Goal: Task Accomplishment & Management: Manage account settings

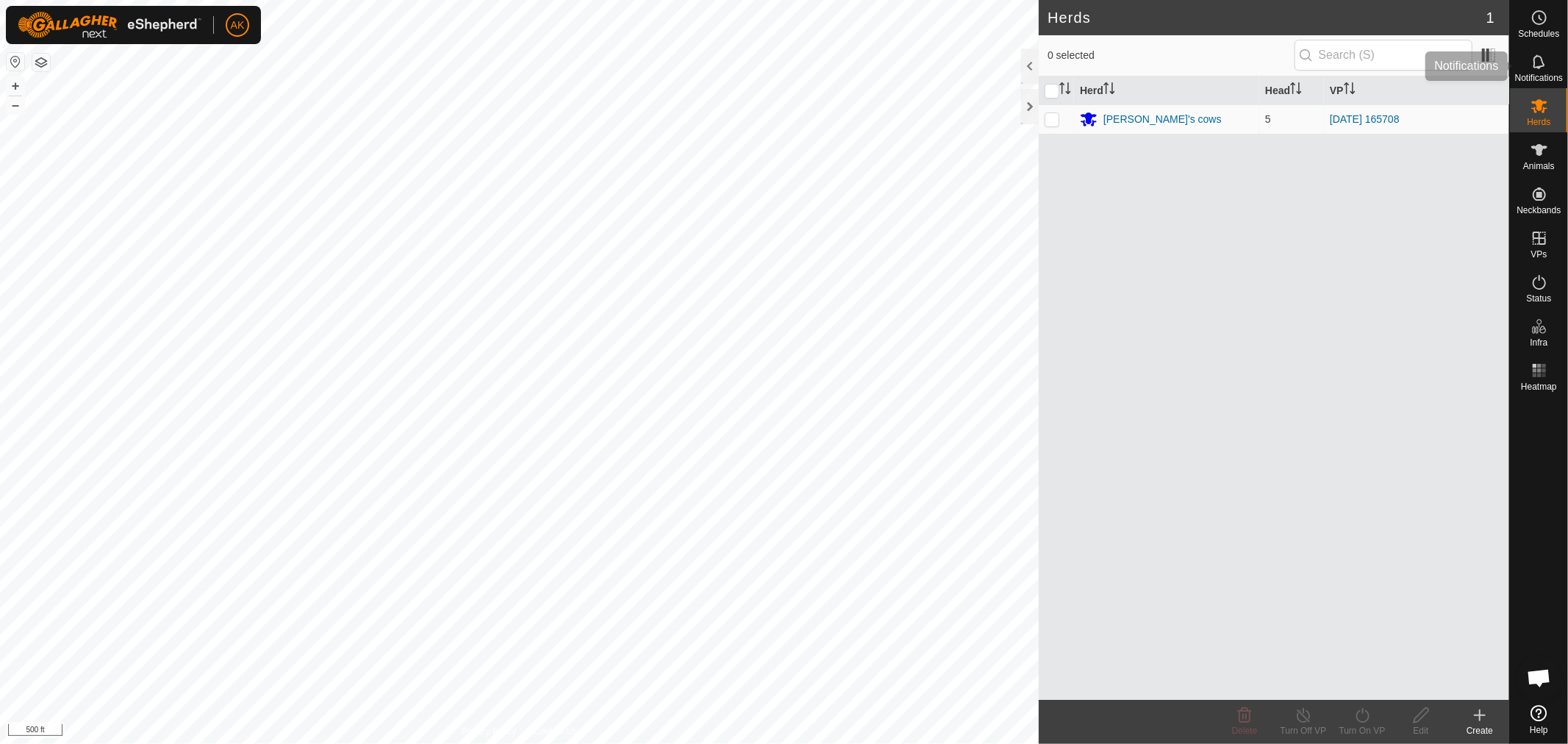
click at [1537, 60] on icon at bounding box center [1538, 61] width 17 height 17
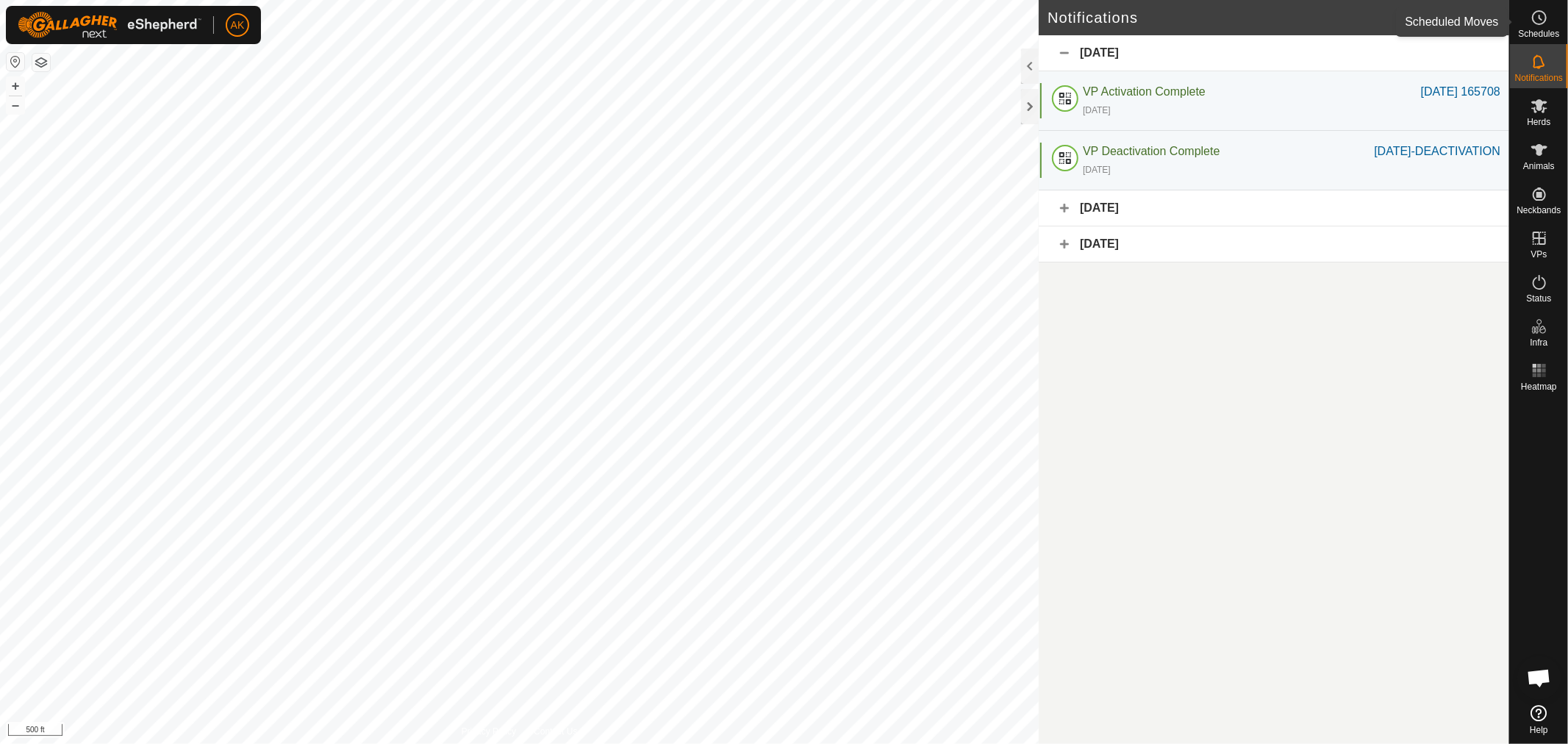
click at [1541, 32] on span "Schedules" at bounding box center [1537, 33] width 41 height 9
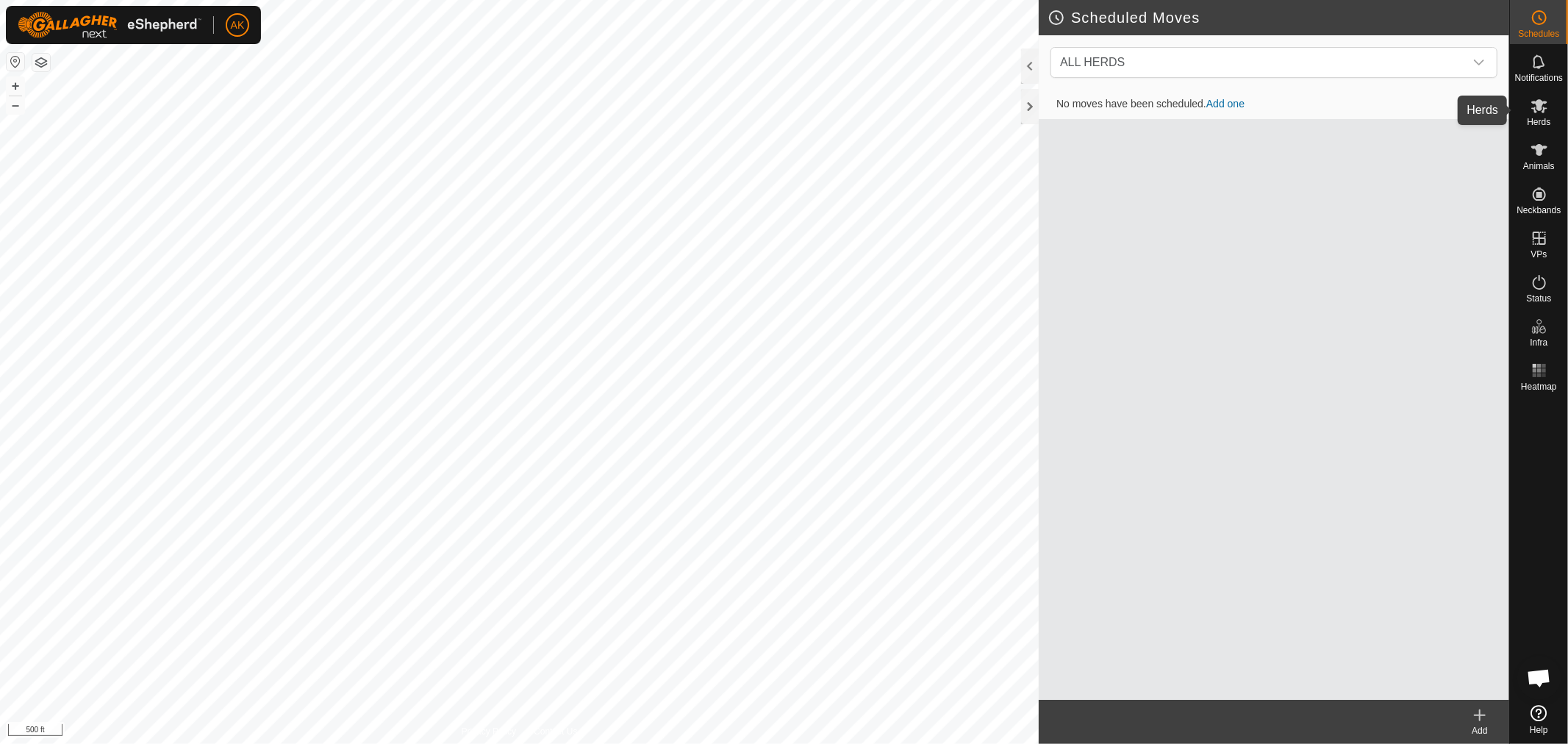
click at [1538, 110] on icon at bounding box center [1539, 106] width 16 height 14
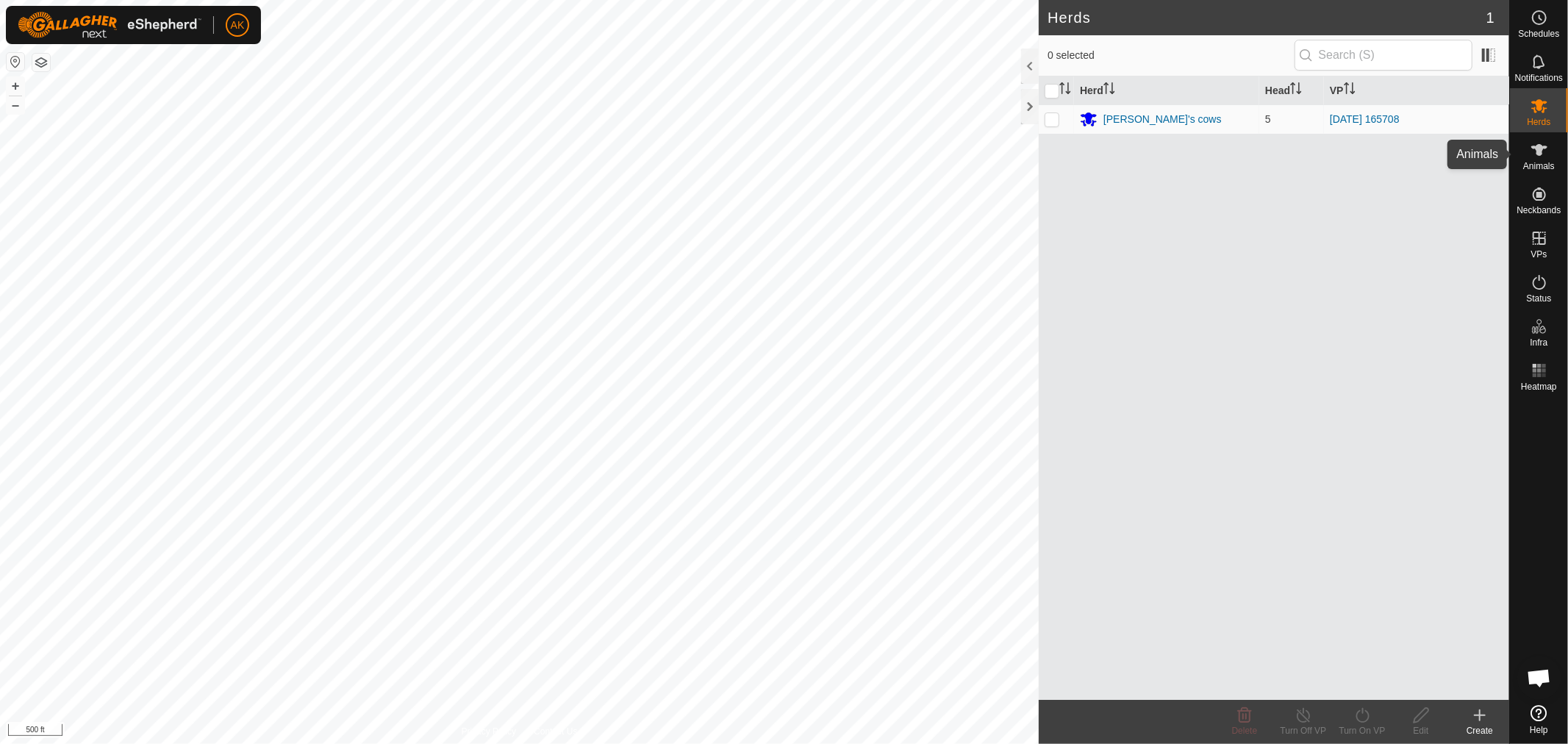
click at [1533, 157] on icon at bounding box center [1538, 149] width 17 height 17
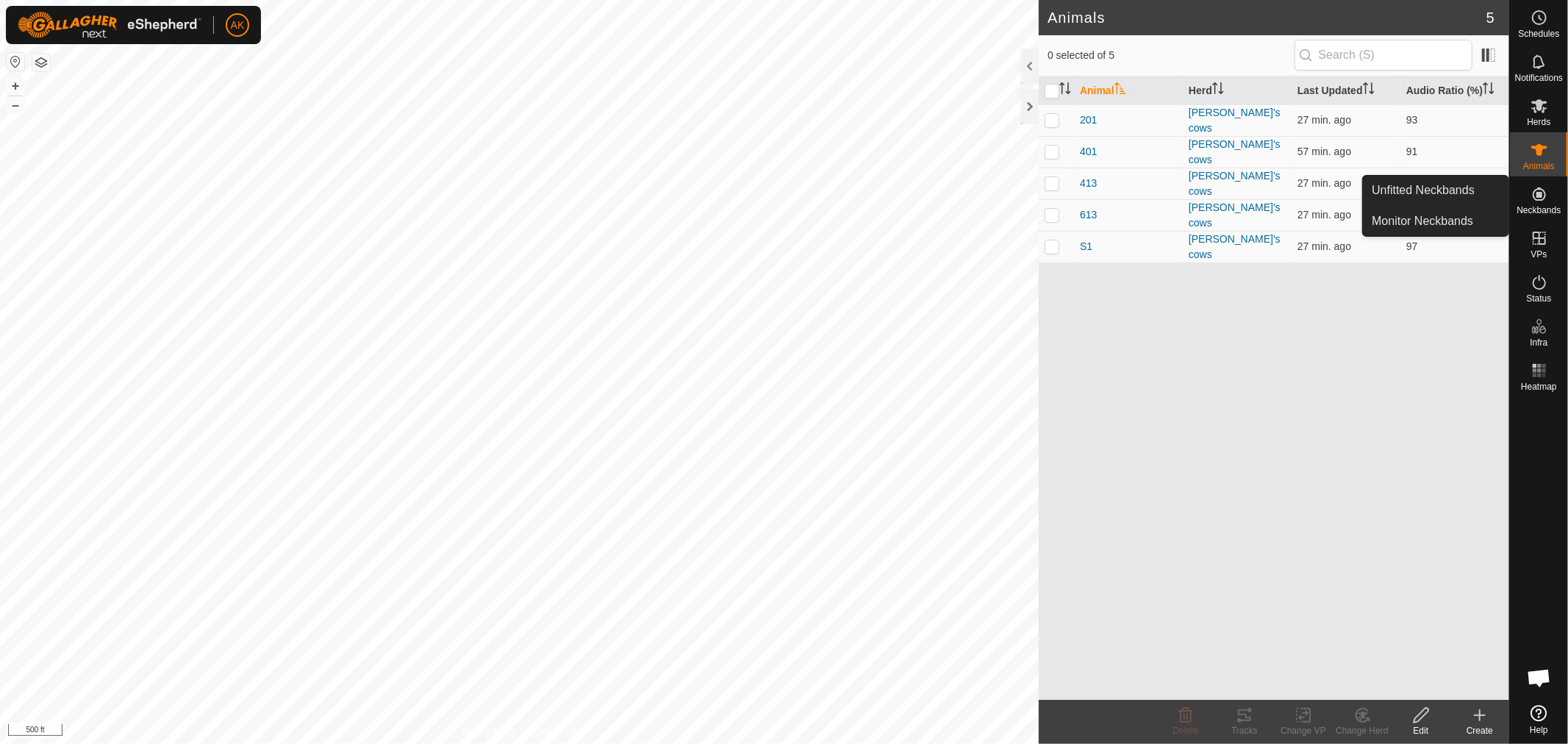
click at [1544, 199] on icon at bounding box center [1538, 194] width 17 height 17
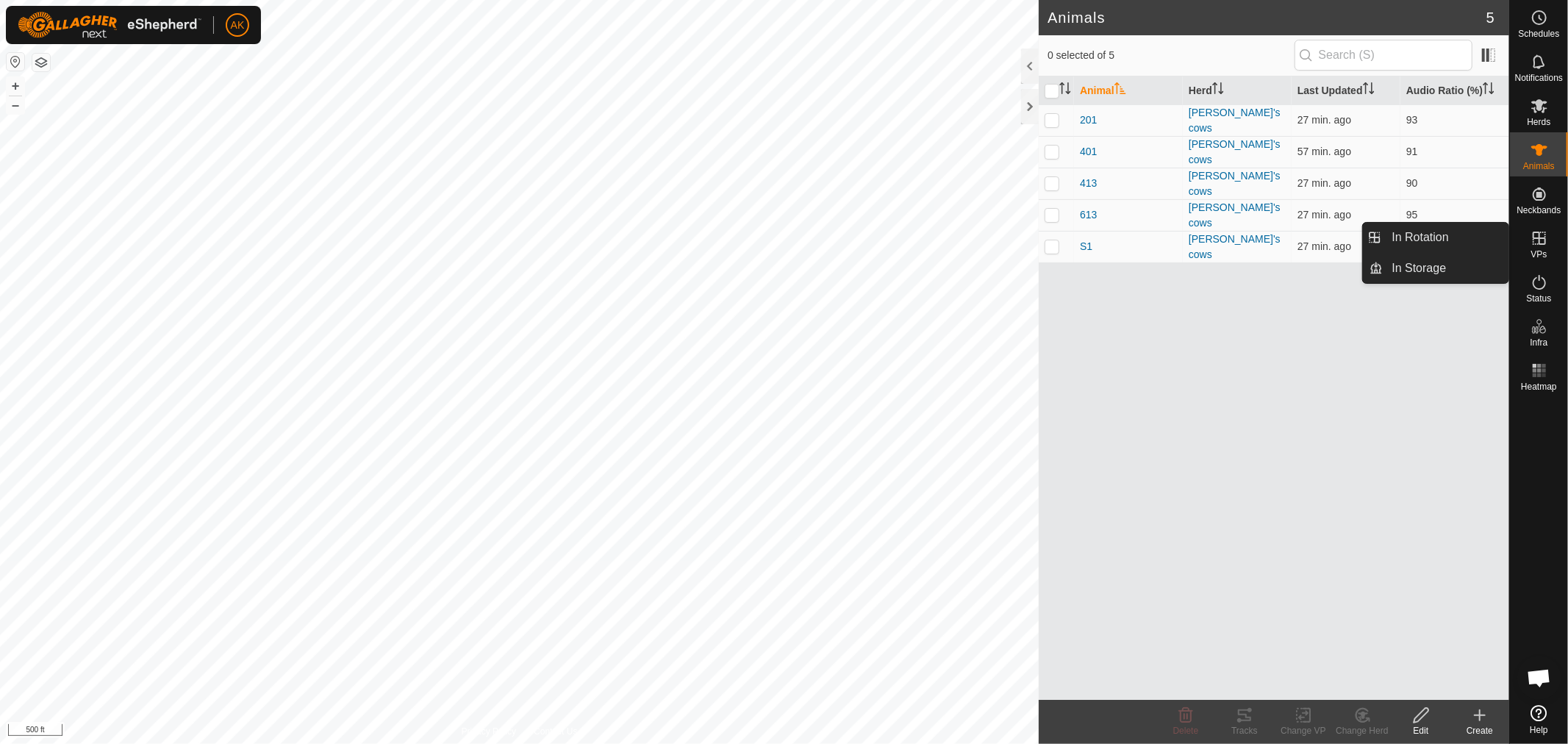
click at [1541, 252] on span "VPs" at bounding box center [1538, 254] width 16 height 9
click at [1538, 296] on span "Status" at bounding box center [1538, 299] width 25 height 9
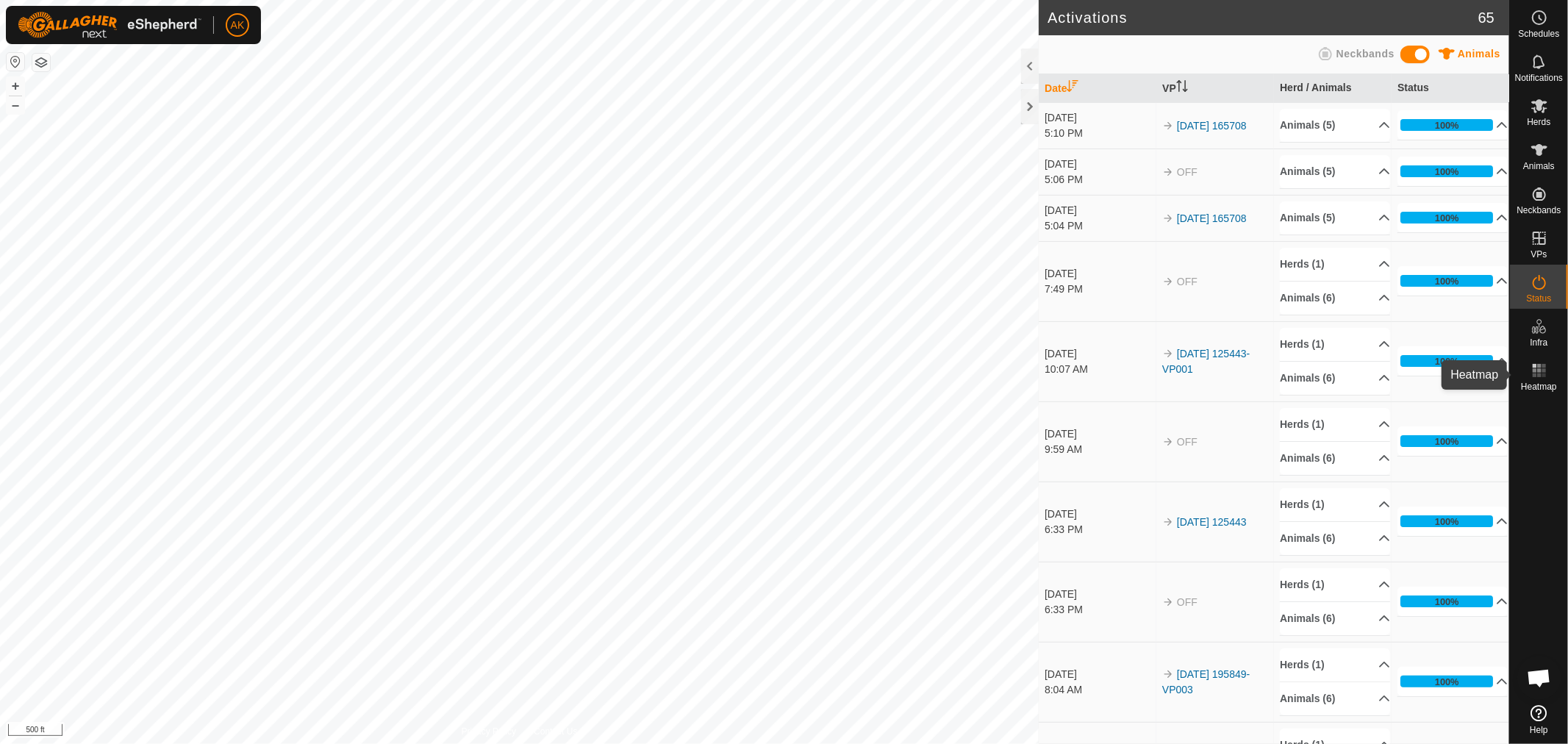
click at [1537, 370] on rect at bounding box center [1539, 370] width 4 height 4
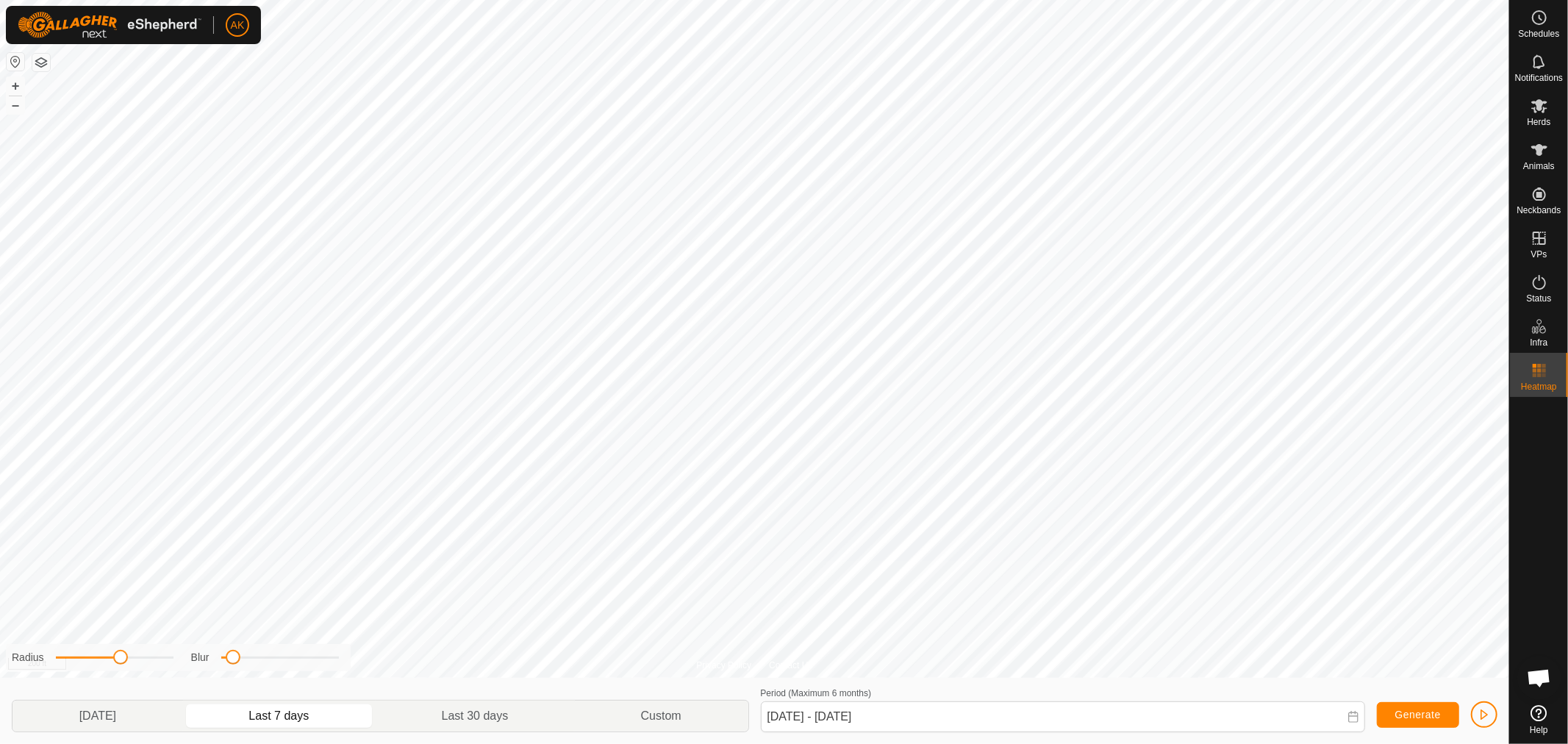
click at [309, 716] on p-togglebutton "Last 7 days" at bounding box center [279, 716] width 193 height 31
click at [98, 714] on p-togglebutton "[DATE]" at bounding box center [98, 716] width 170 height 31
type input "[DATE] - [DATE]"
click at [1430, 713] on span "Generate" at bounding box center [1418, 714] width 45 height 12
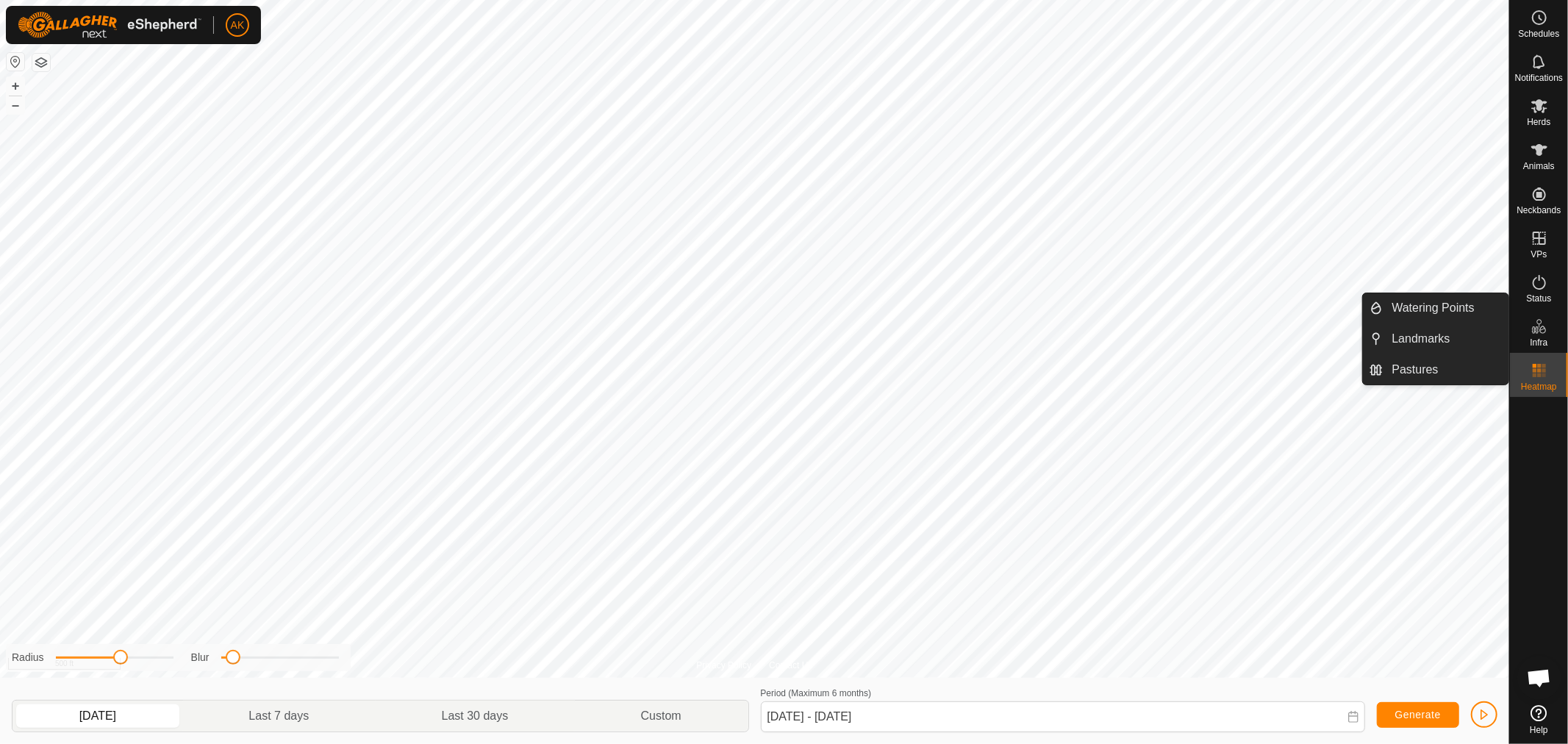
click at [1544, 332] on icon at bounding box center [1542, 329] width 6 height 8
click at [1534, 339] on span "Infra" at bounding box center [1537, 343] width 17 height 9
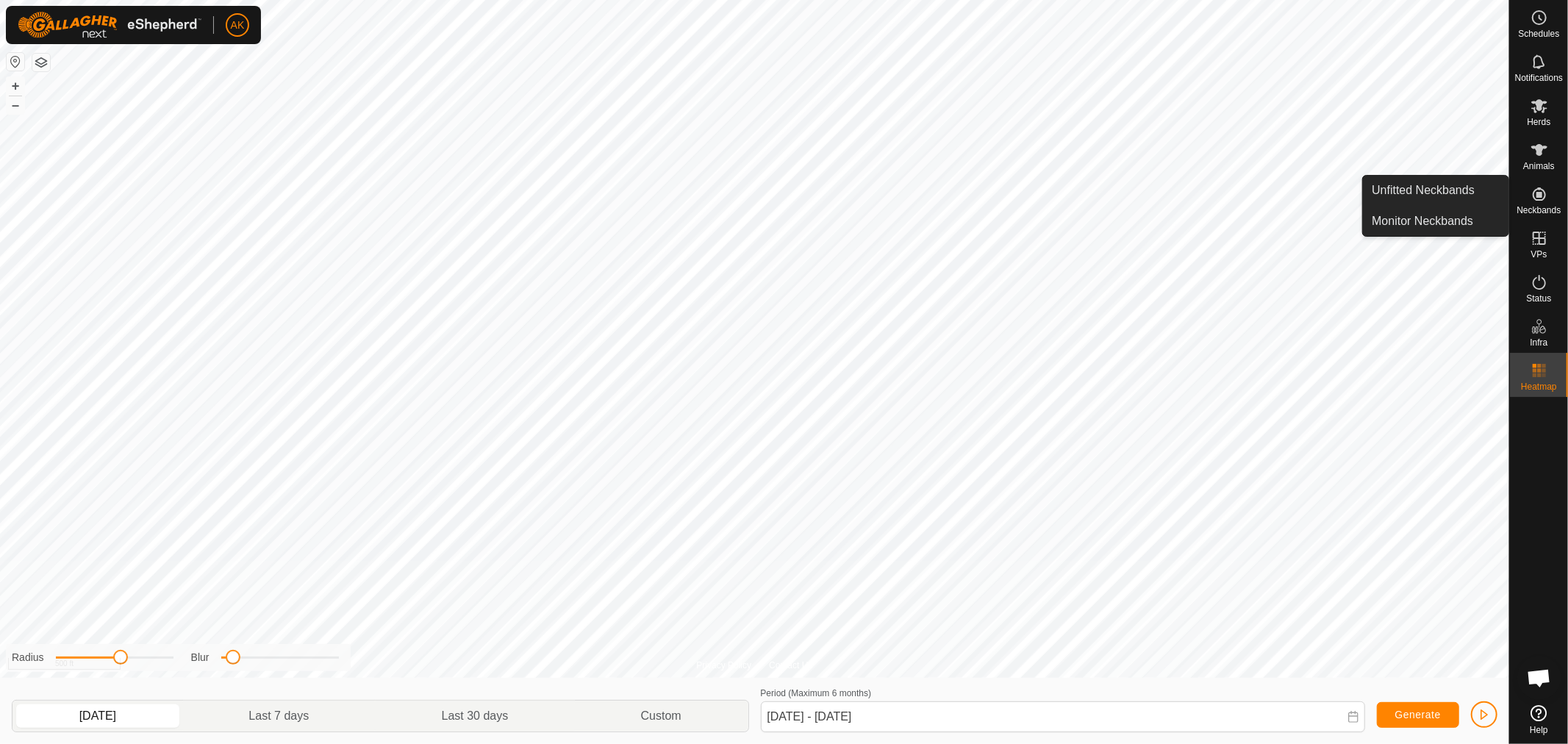
click at [1545, 203] on es-neckbands-svg-icon at bounding box center [1538, 194] width 26 height 24
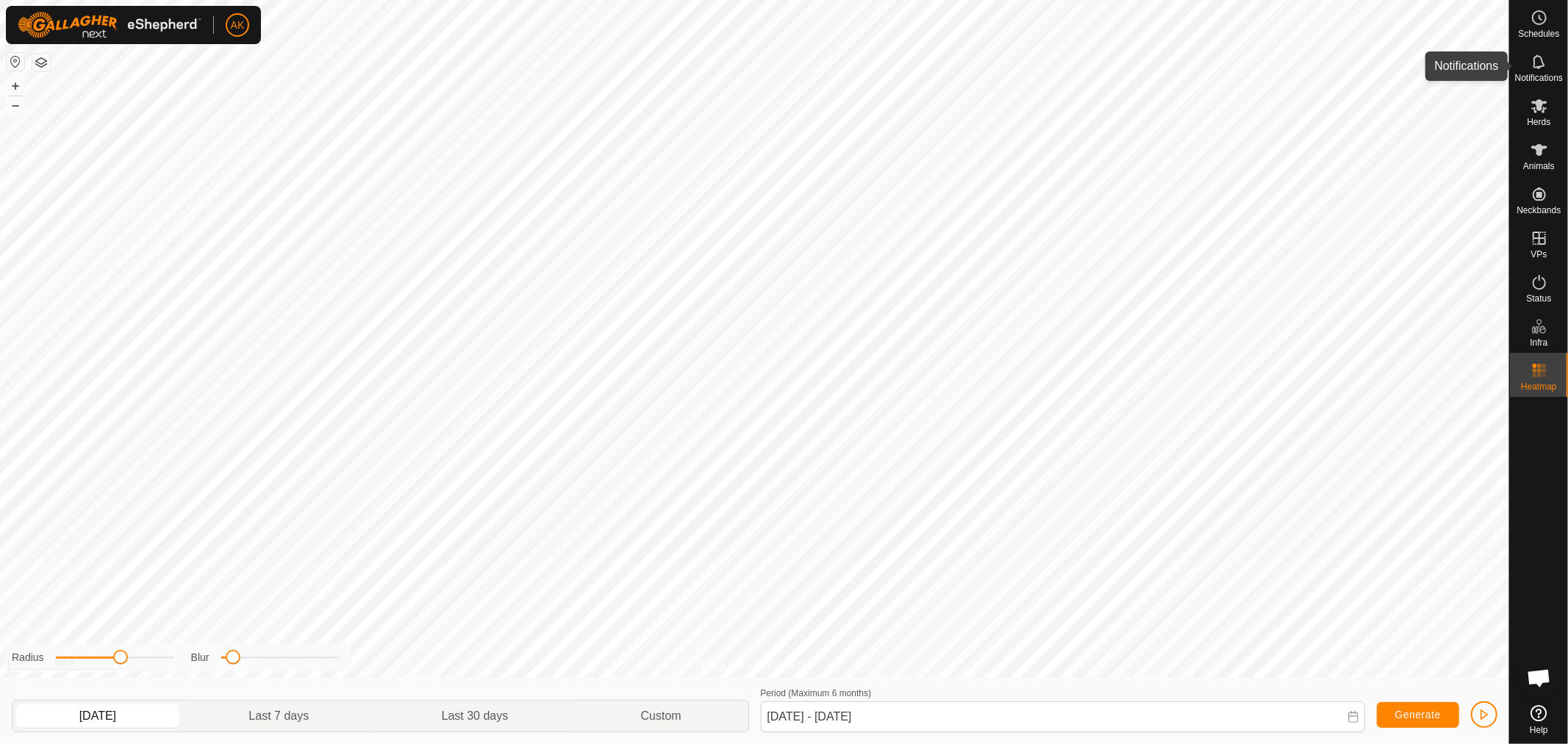
click at [1541, 64] on icon at bounding box center [1538, 61] width 17 height 17
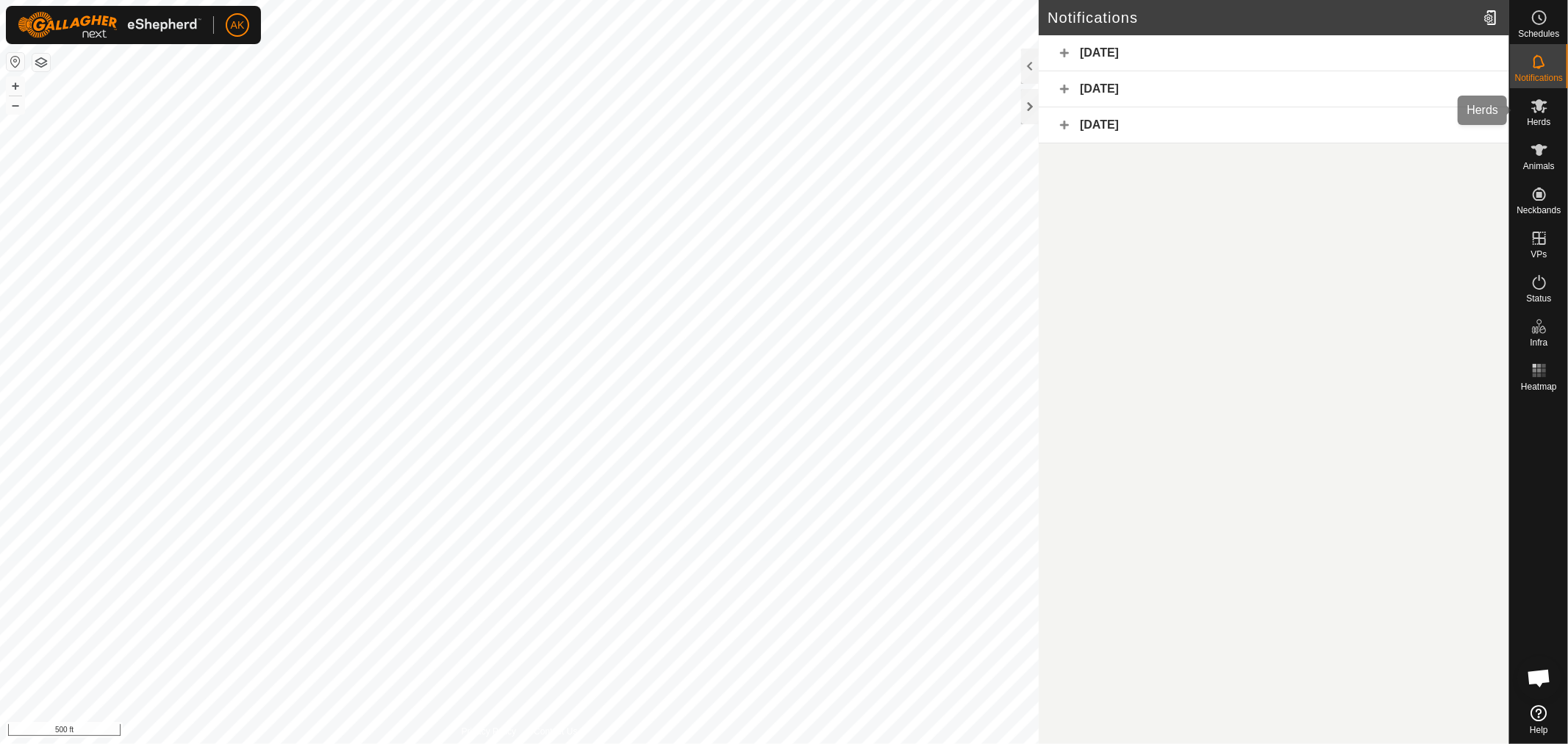
click at [1545, 111] on icon at bounding box center [1538, 105] width 17 height 17
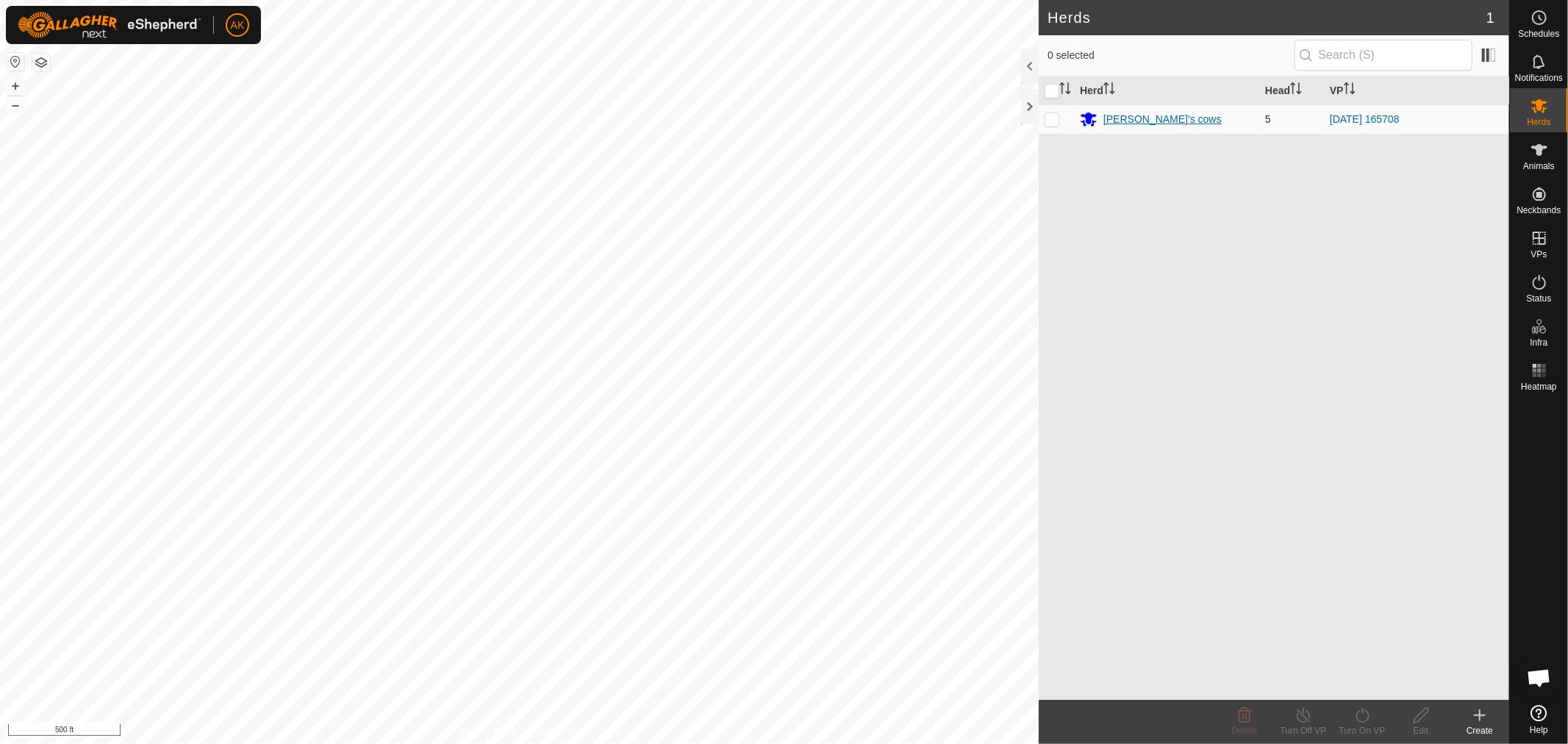
click at [1121, 128] on div "[PERSON_NAME]'s cows" at bounding box center [1162, 119] width 119 height 15
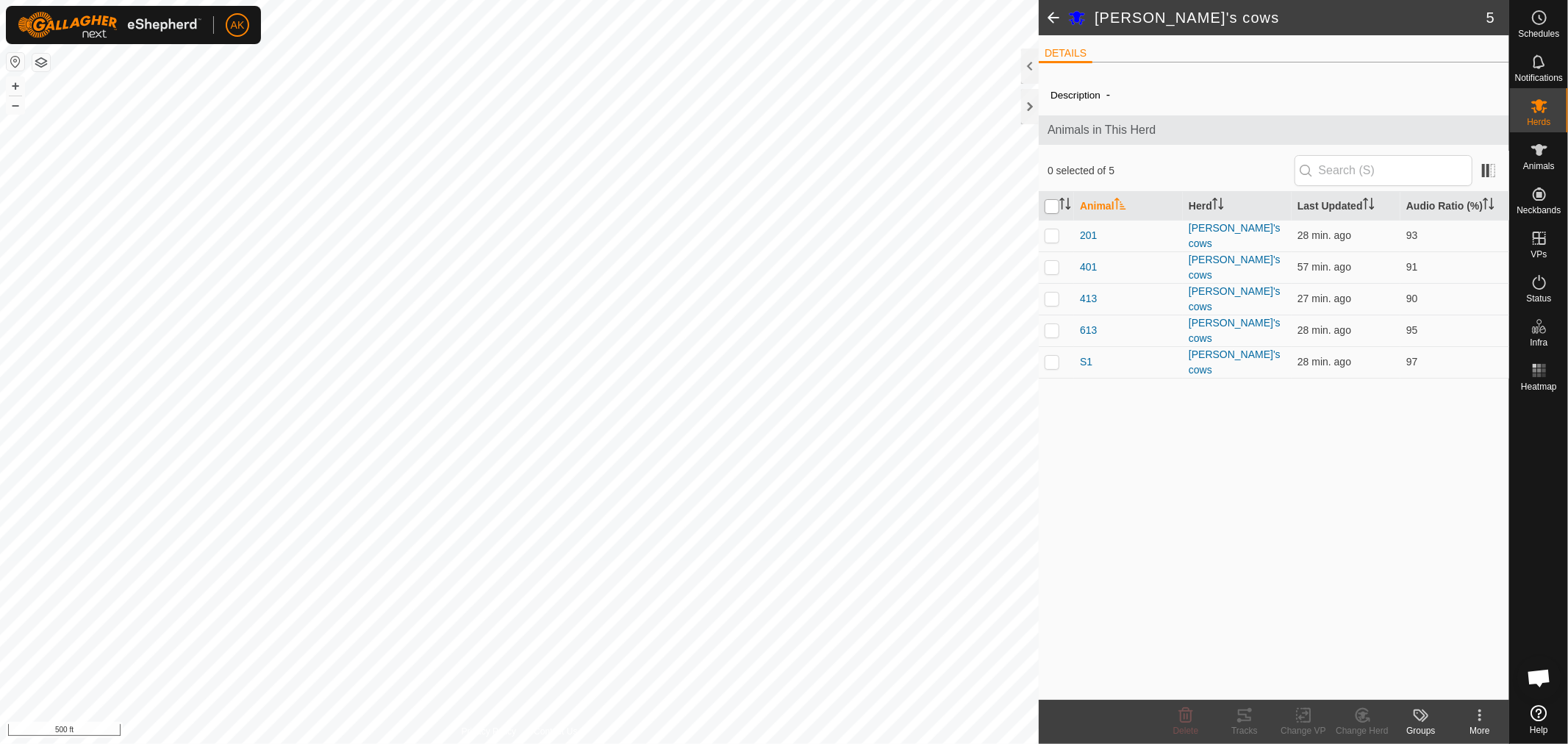
click at [1048, 214] on input "checkbox" at bounding box center [1051, 206] width 14 height 14
checkbox input "true"
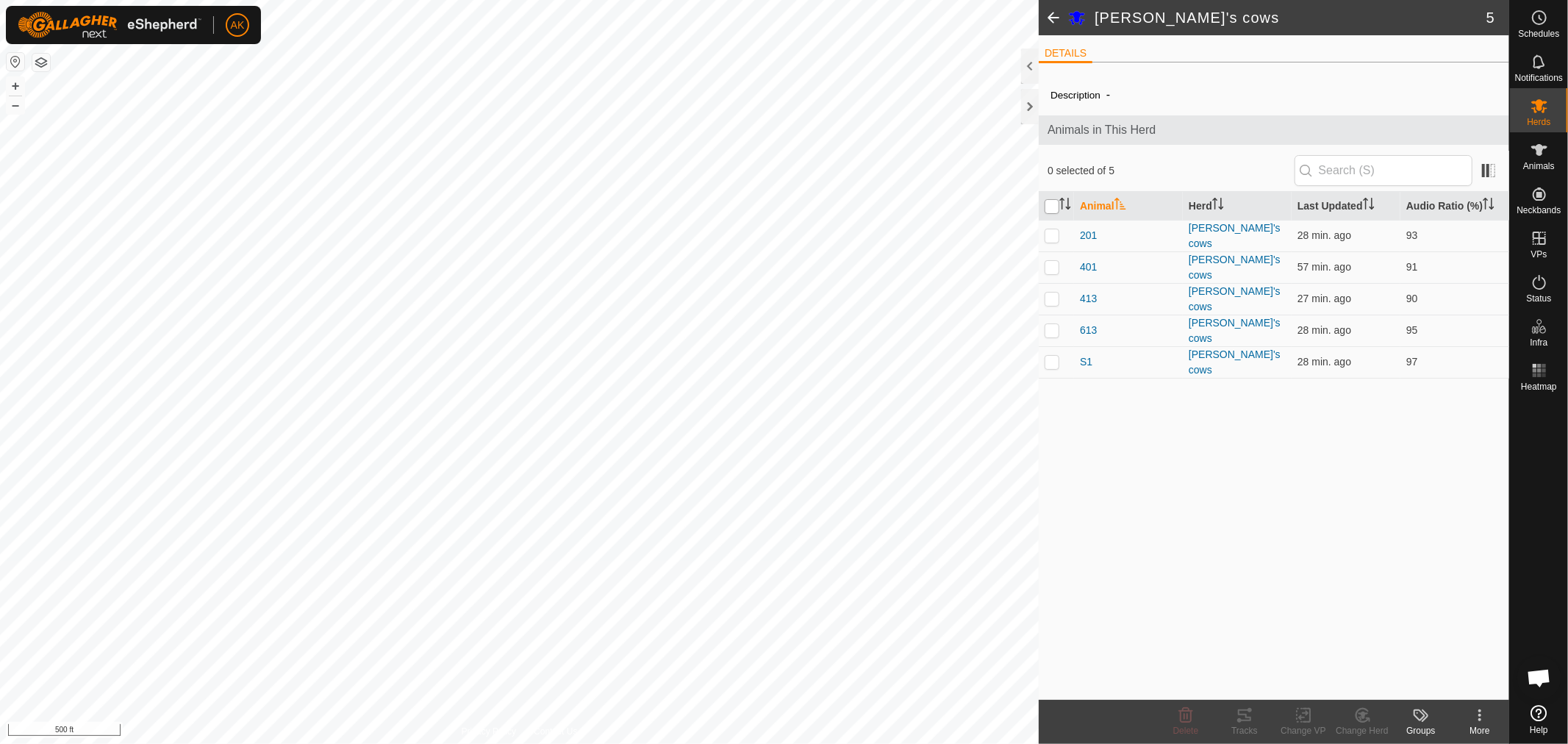
checkbox input "true"
click at [1236, 722] on icon at bounding box center [1243, 715] width 17 height 17
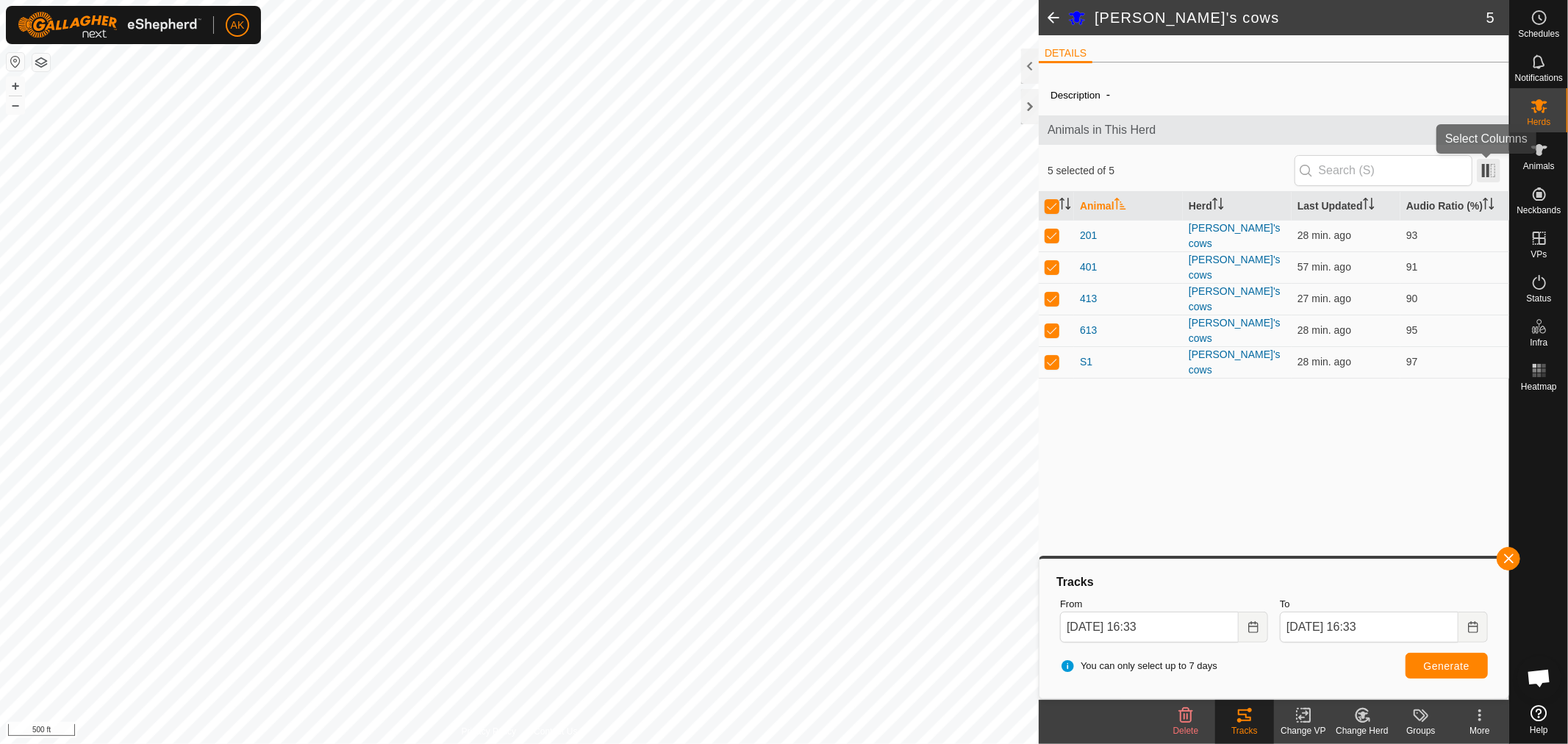
click at [1494, 172] on span at bounding box center [1488, 170] width 24 height 24
click at [41, 62] on button "button" at bounding box center [41, 62] width 17 height 17
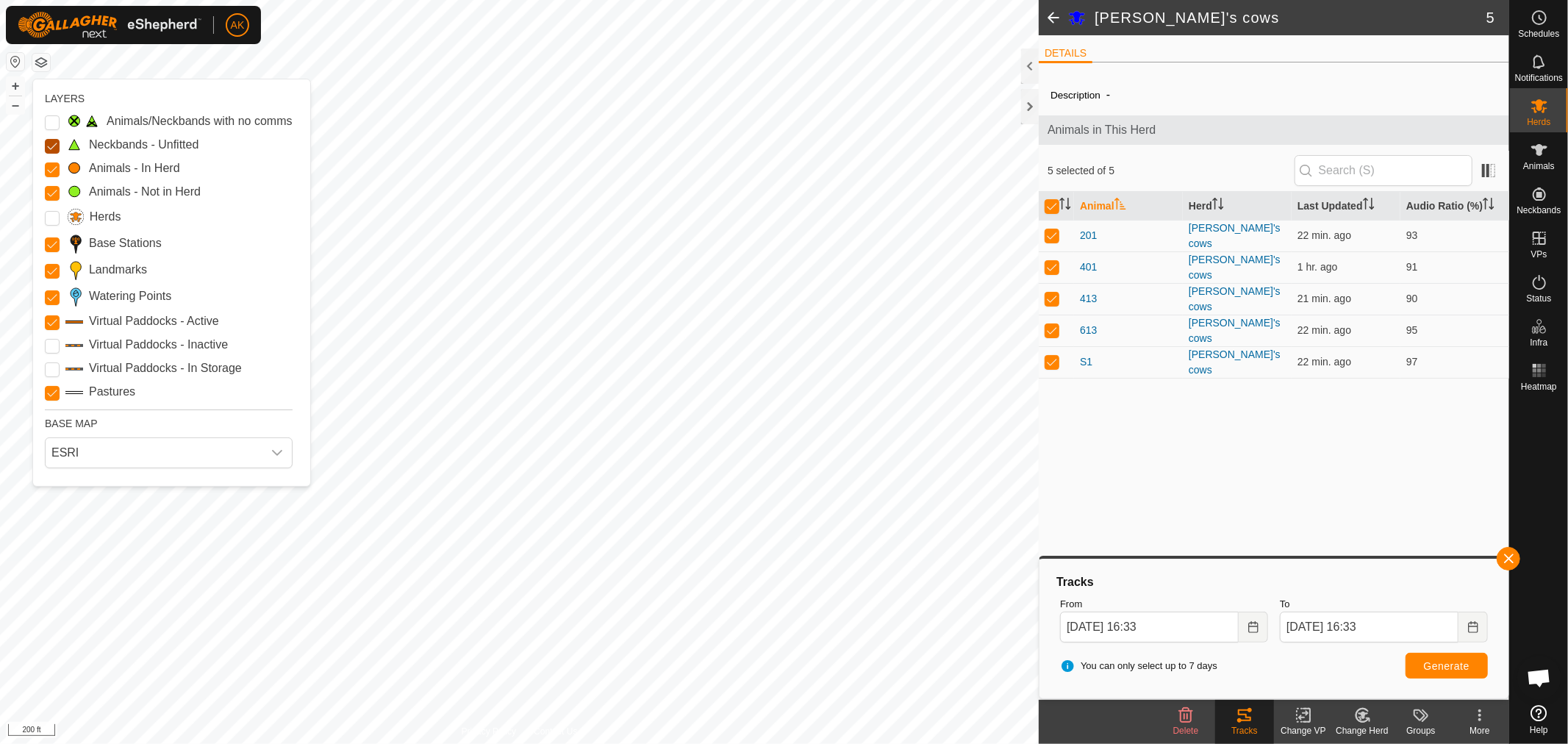
click at [54, 146] on Unfitted "Neckbands - Unfitted" at bounding box center [52, 147] width 14 height 14
click at [122, 458] on span "ESRI" at bounding box center [154, 453] width 217 height 29
click at [78, 489] on li "Azure" at bounding box center [169, 486] width 246 height 29
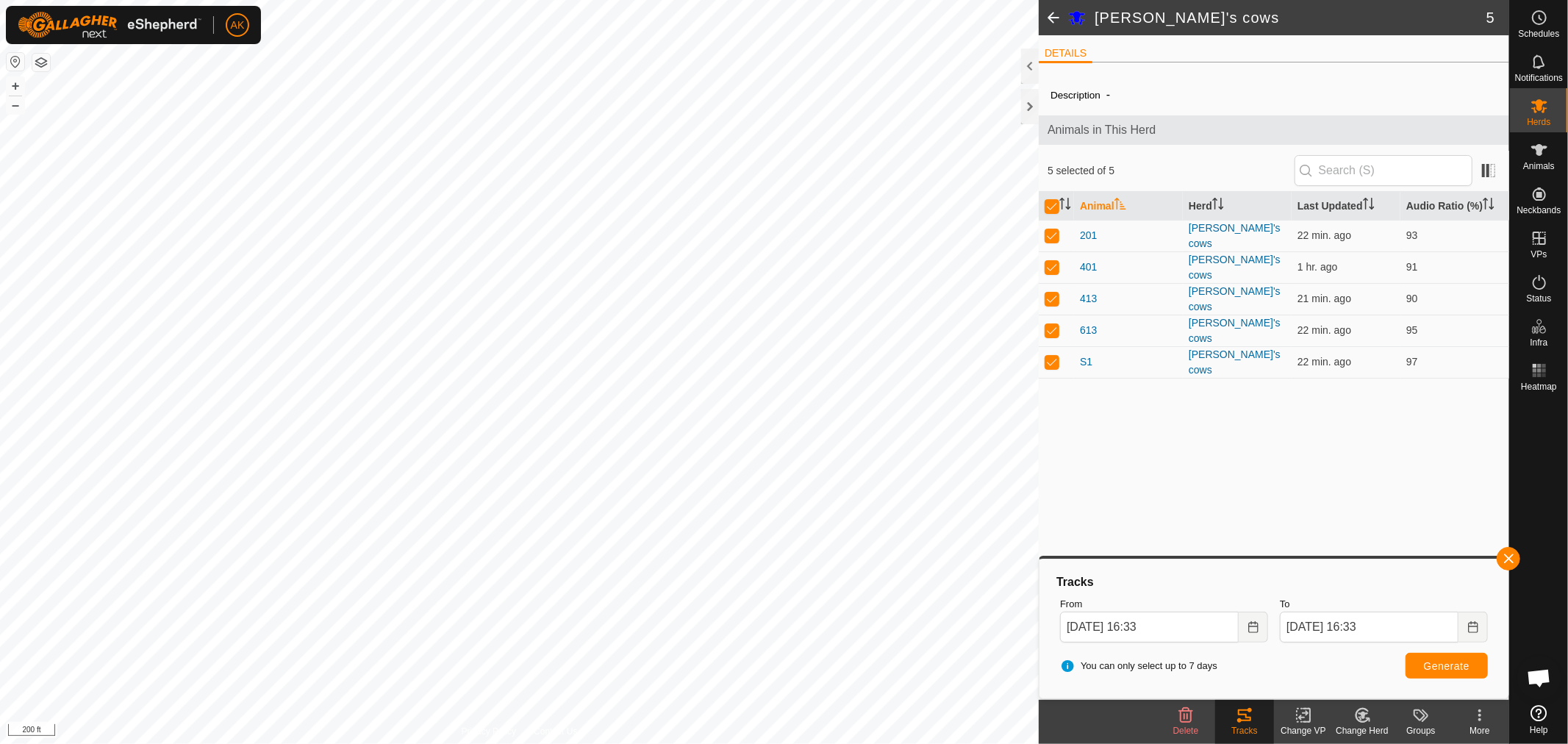
click at [37, 59] on button "button" at bounding box center [41, 62] width 17 height 17
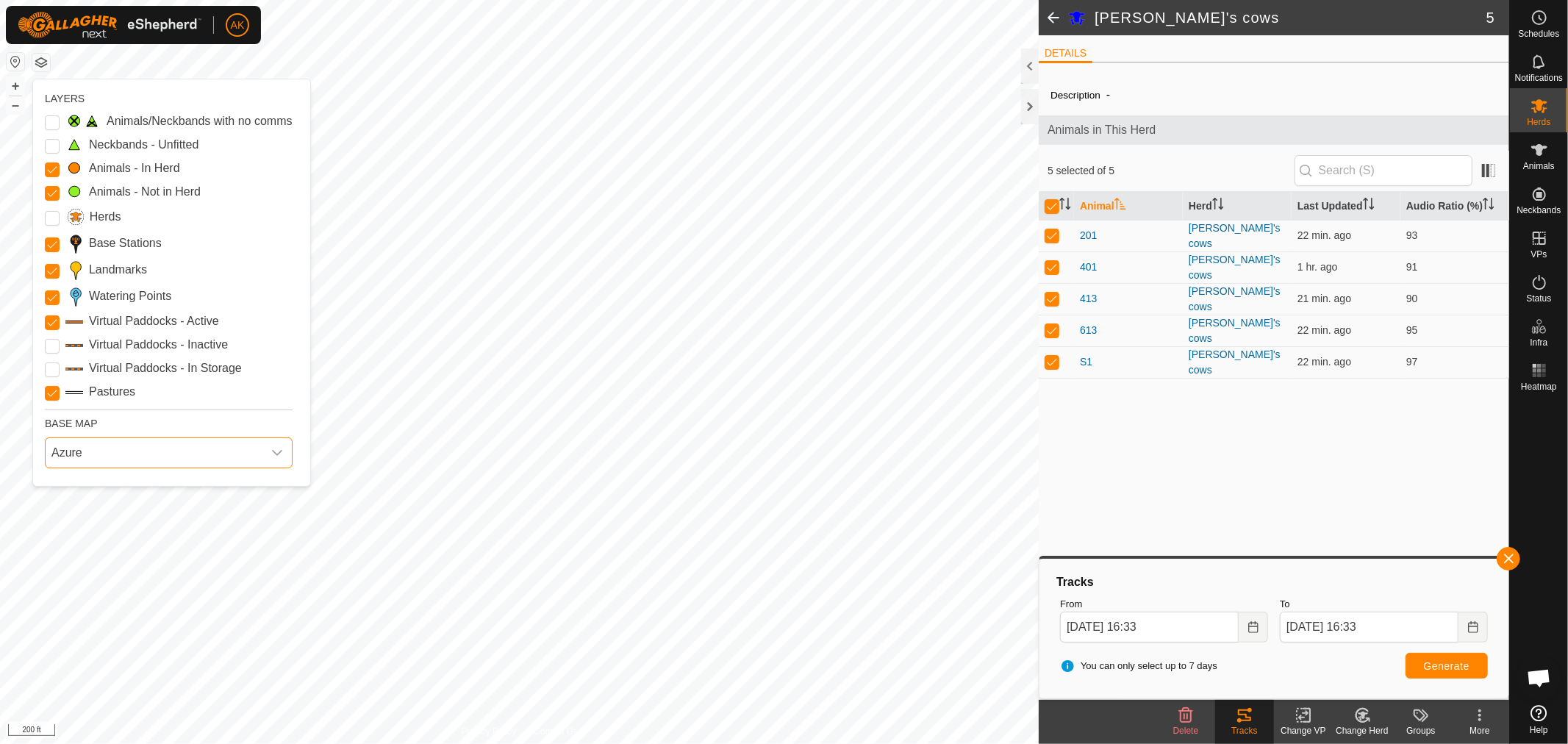
click at [119, 460] on span "Azure" at bounding box center [154, 453] width 217 height 29
click at [81, 520] on li "HERE" at bounding box center [169, 517] width 246 height 29
click at [148, 453] on span "HERE" at bounding box center [154, 453] width 217 height 29
click at [115, 542] on li "ESRI" at bounding box center [169, 548] width 246 height 29
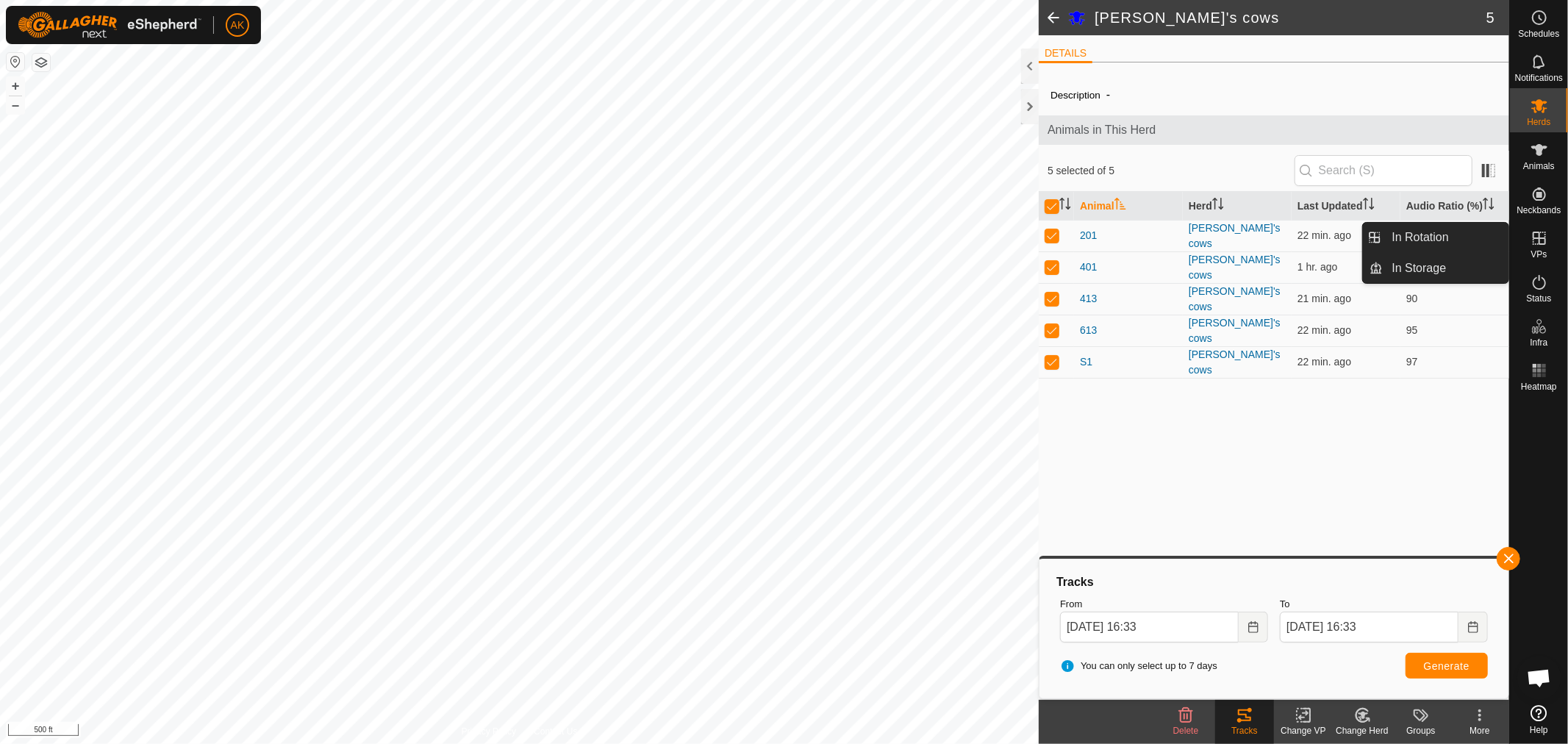
click at [1541, 244] on icon at bounding box center [1538, 237] width 17 height 17
click at [1542, 246] on icon at bounding box center [1538, 237] width 17 height 17
click at [1450, 261] on link "In Storage" at bounding box center [1446, 268] width 126 height 29
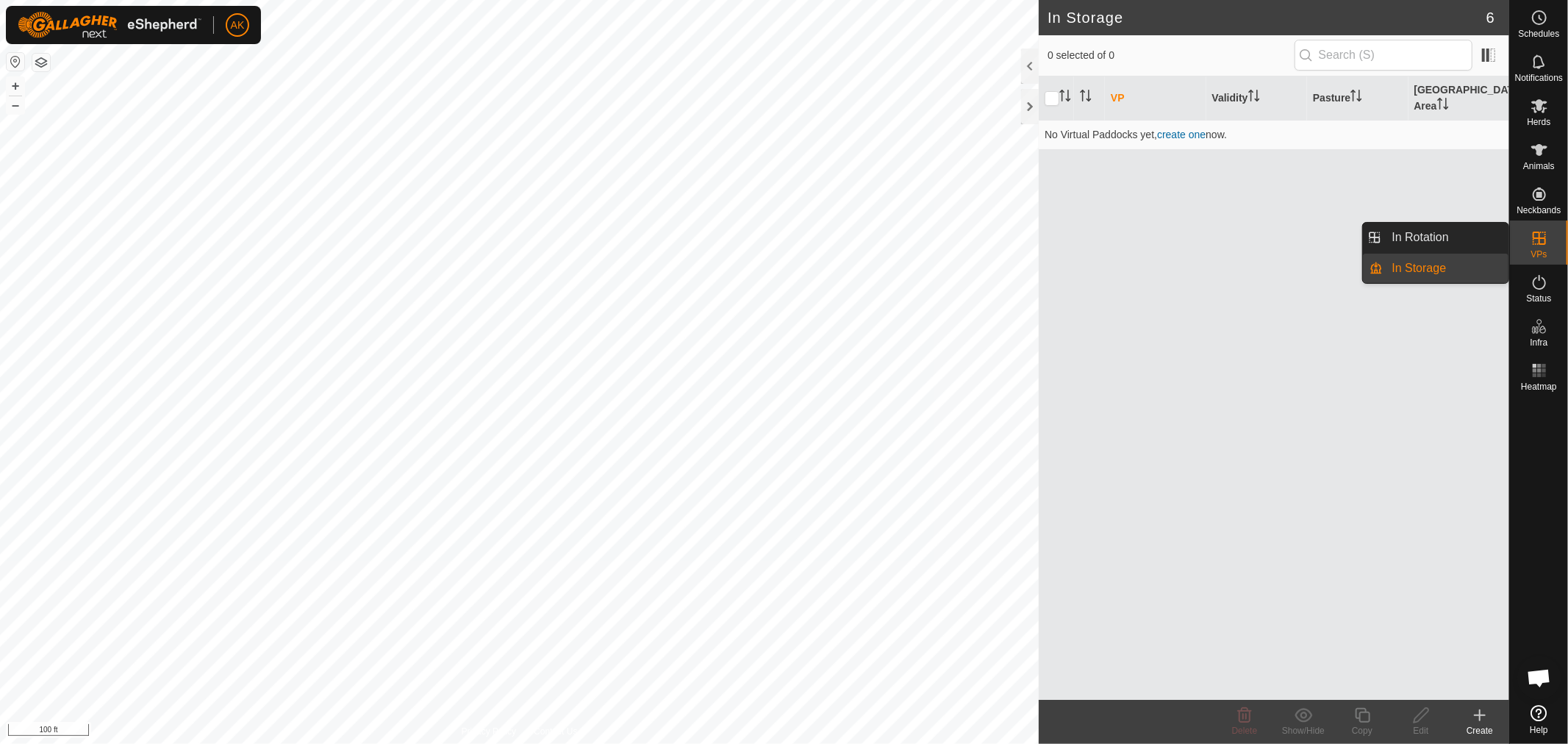
click at [1541, 243] on icon at bounding box center [1539, 238] width 14 height 14
click at [1387, 234] on link "In Rotation" at bounding box center [1446, 237] width 126 height 29
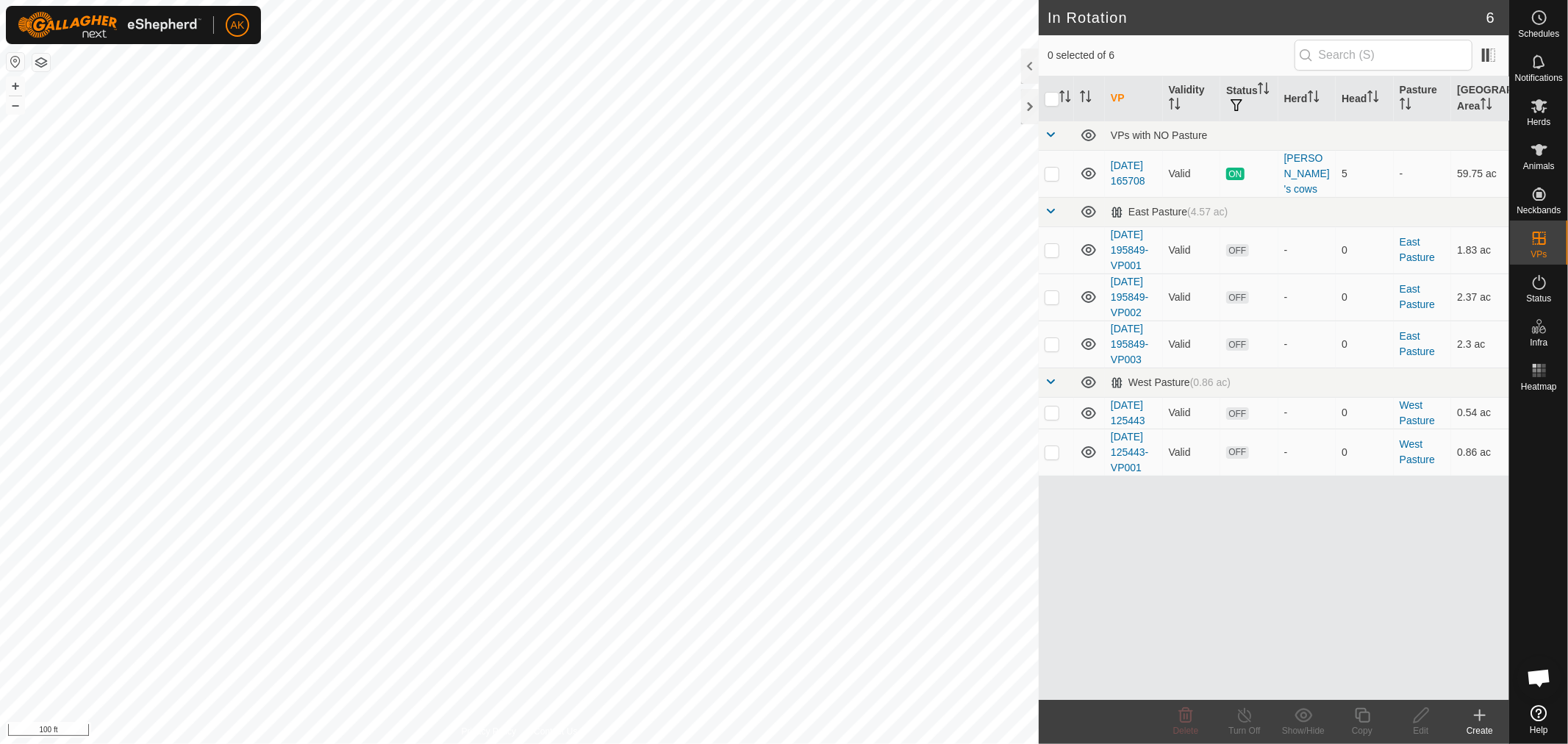
click at [40, 70] on button "button" at bounding box center [41, 62] width 17 height 17
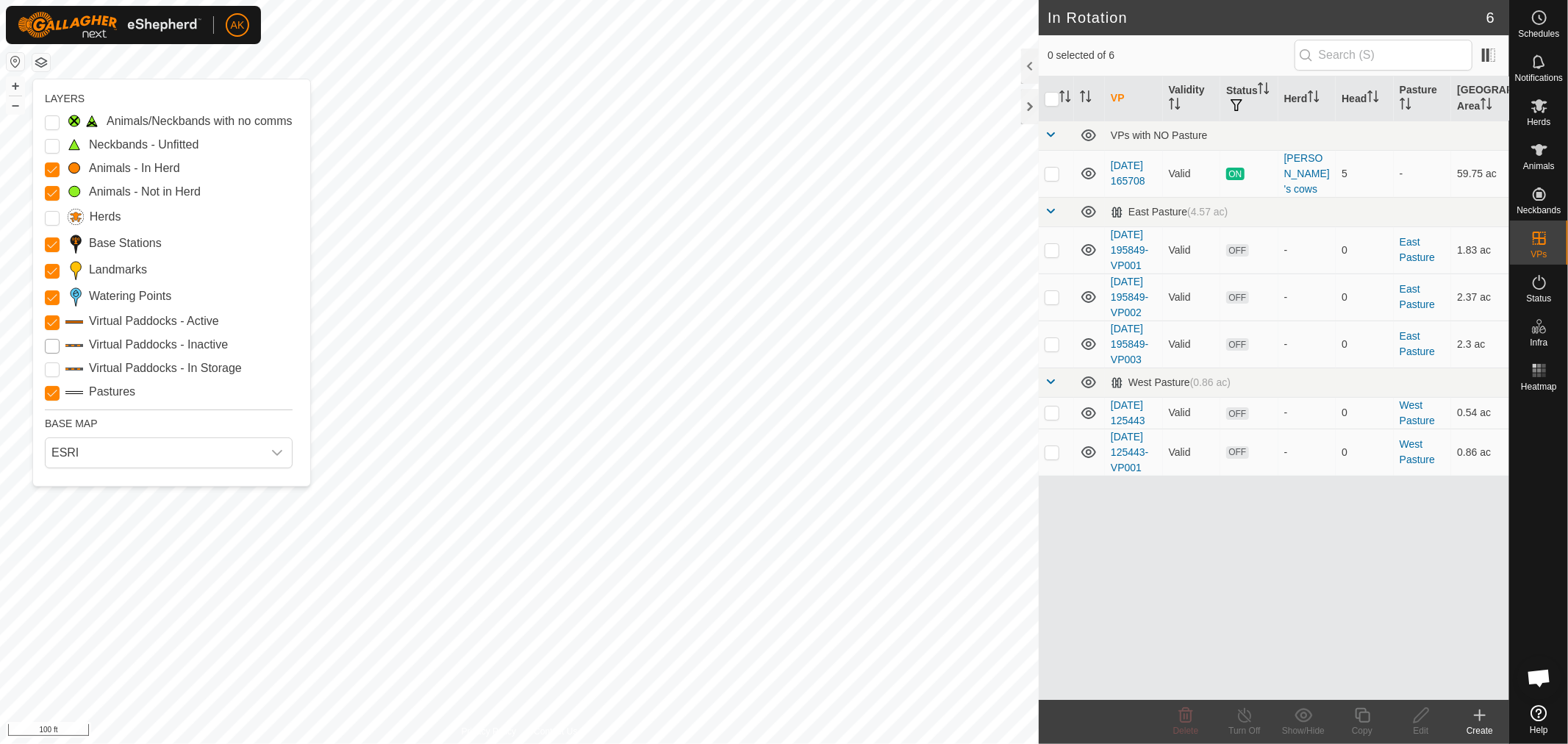
click at [57, 344] on Inactive "Virtual Paddocks - Inactive" at bounding box center [52, 346] width 14 height 14
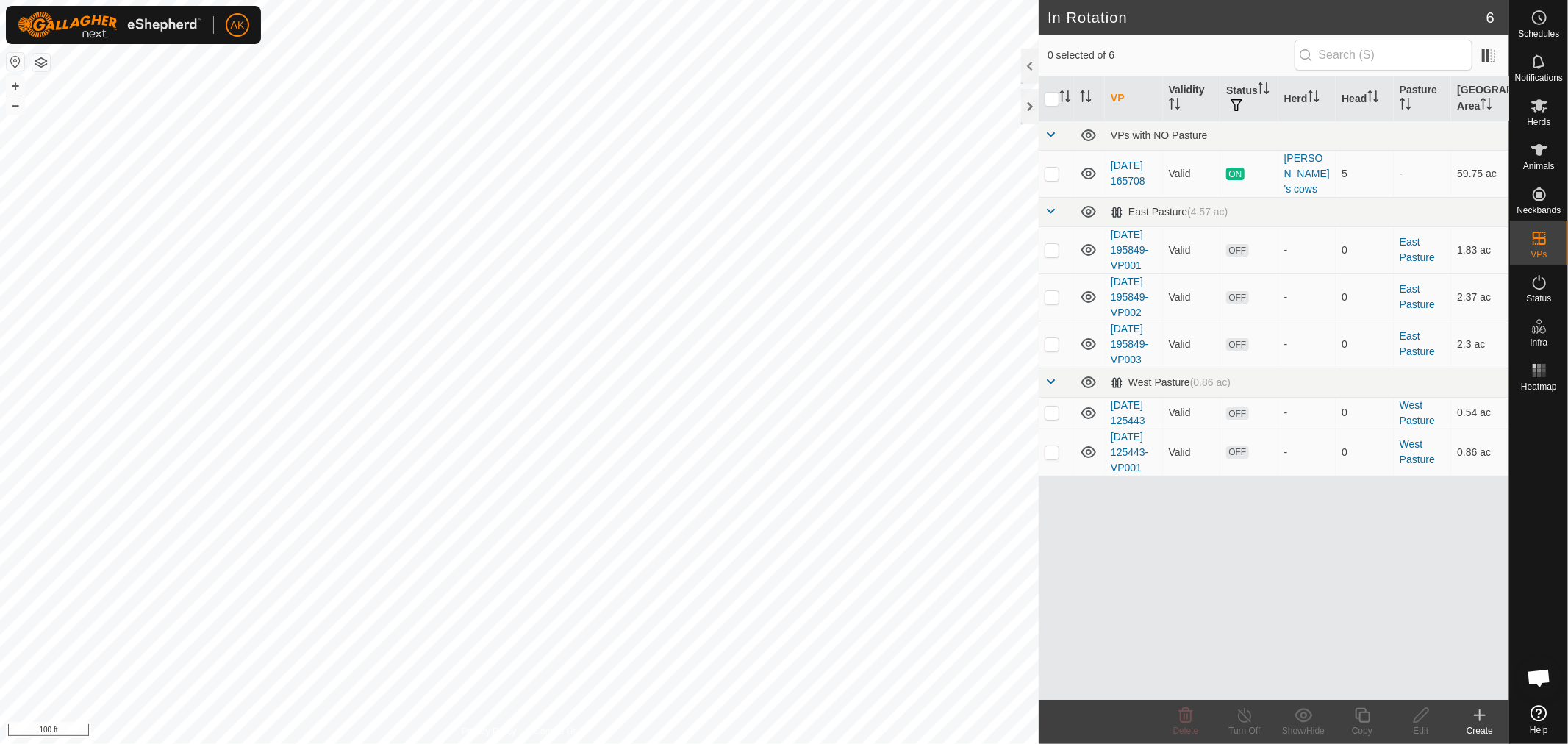
click at [32, 66] on div "Privacy Policy Contact Us 613 + – ⇧ i 100 ft" at bounding box center [519, 372] width 1039 height 744
click at [41, 64] on button "button" at bounding box center [41, 62] width 17 height 17
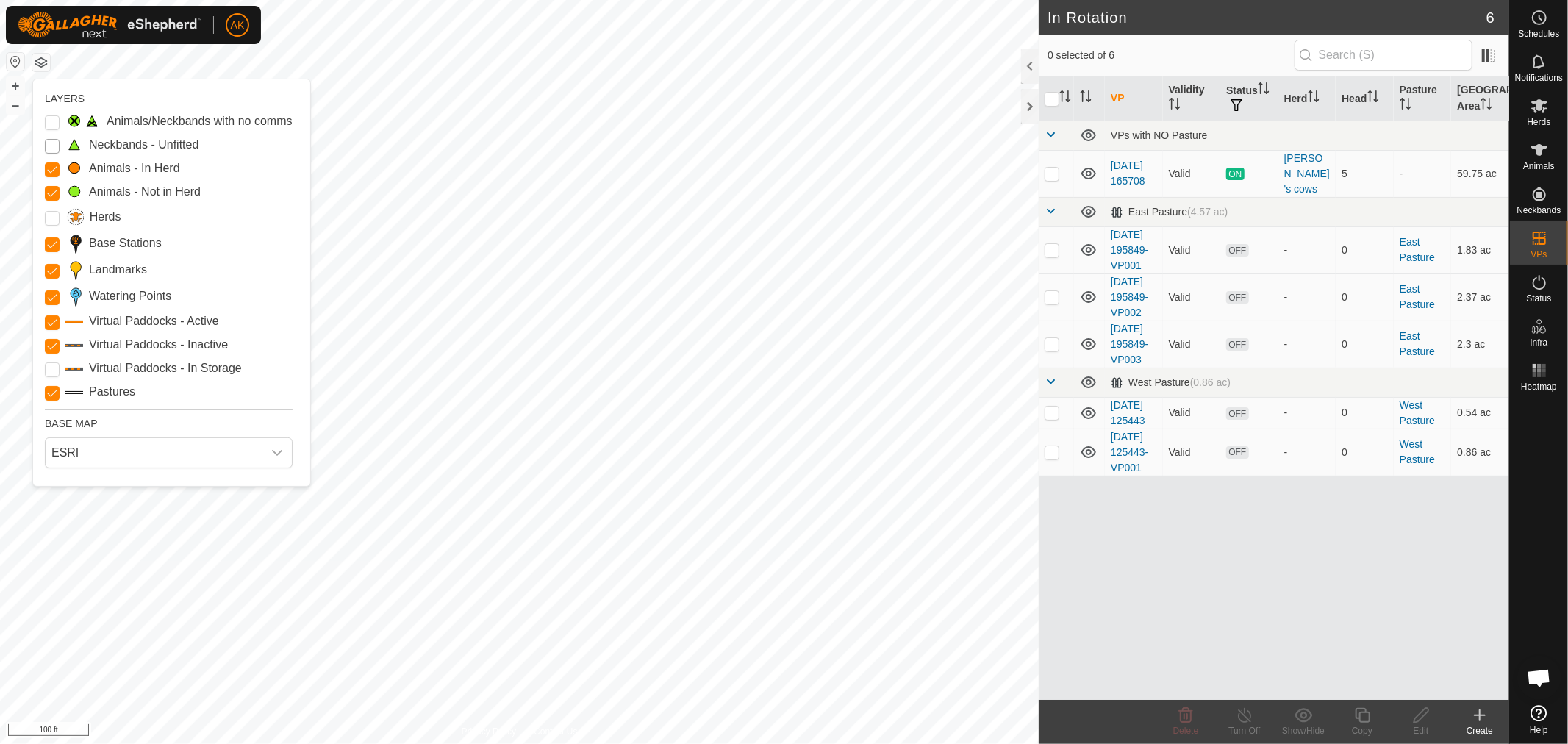
click at [56, 141] on Unfitted "Neckbands - Unfitted" at bounding box center [52, 147] width 14 height 14
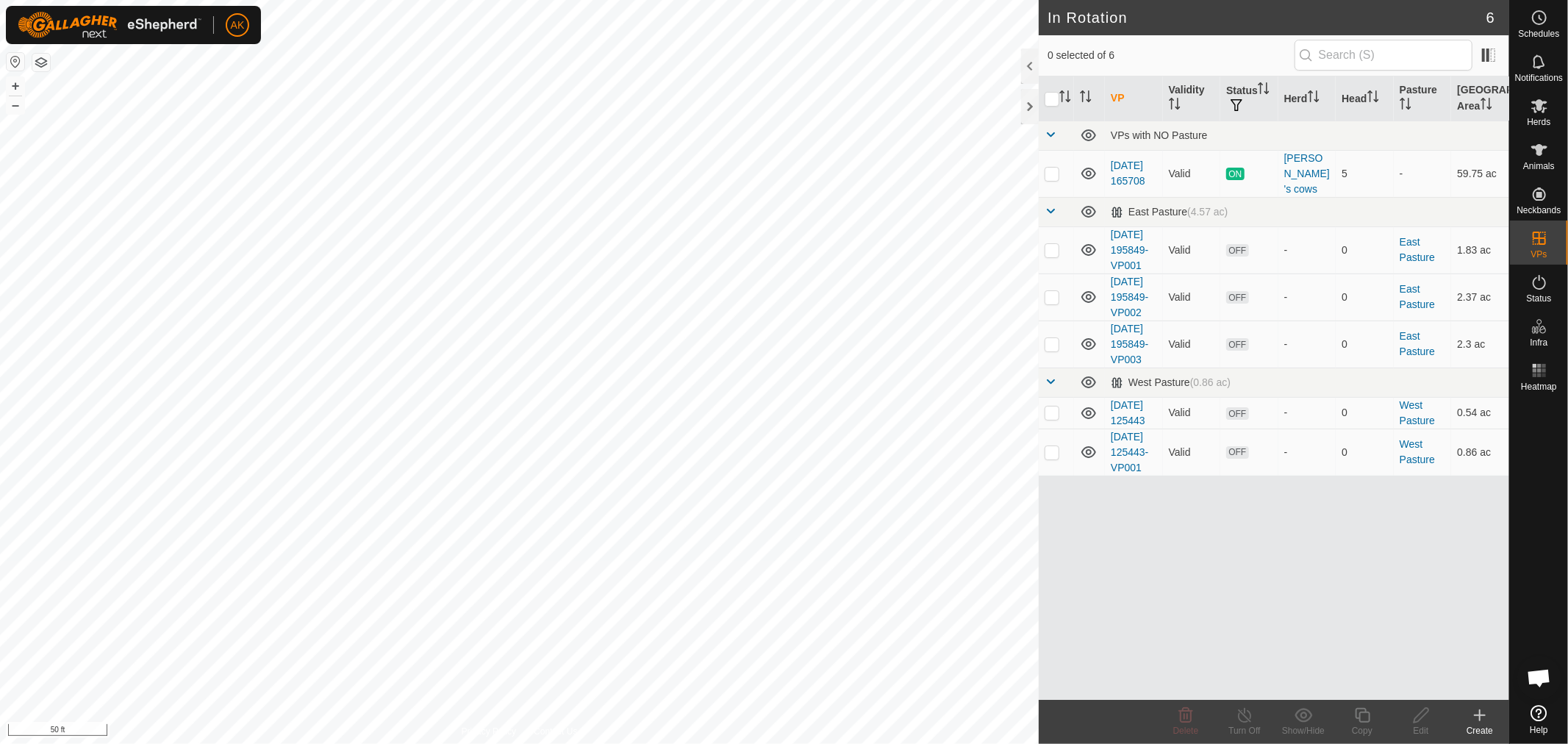
click at [39, 56] on button "button" at bounding box center [41, 62] width 17 height 17
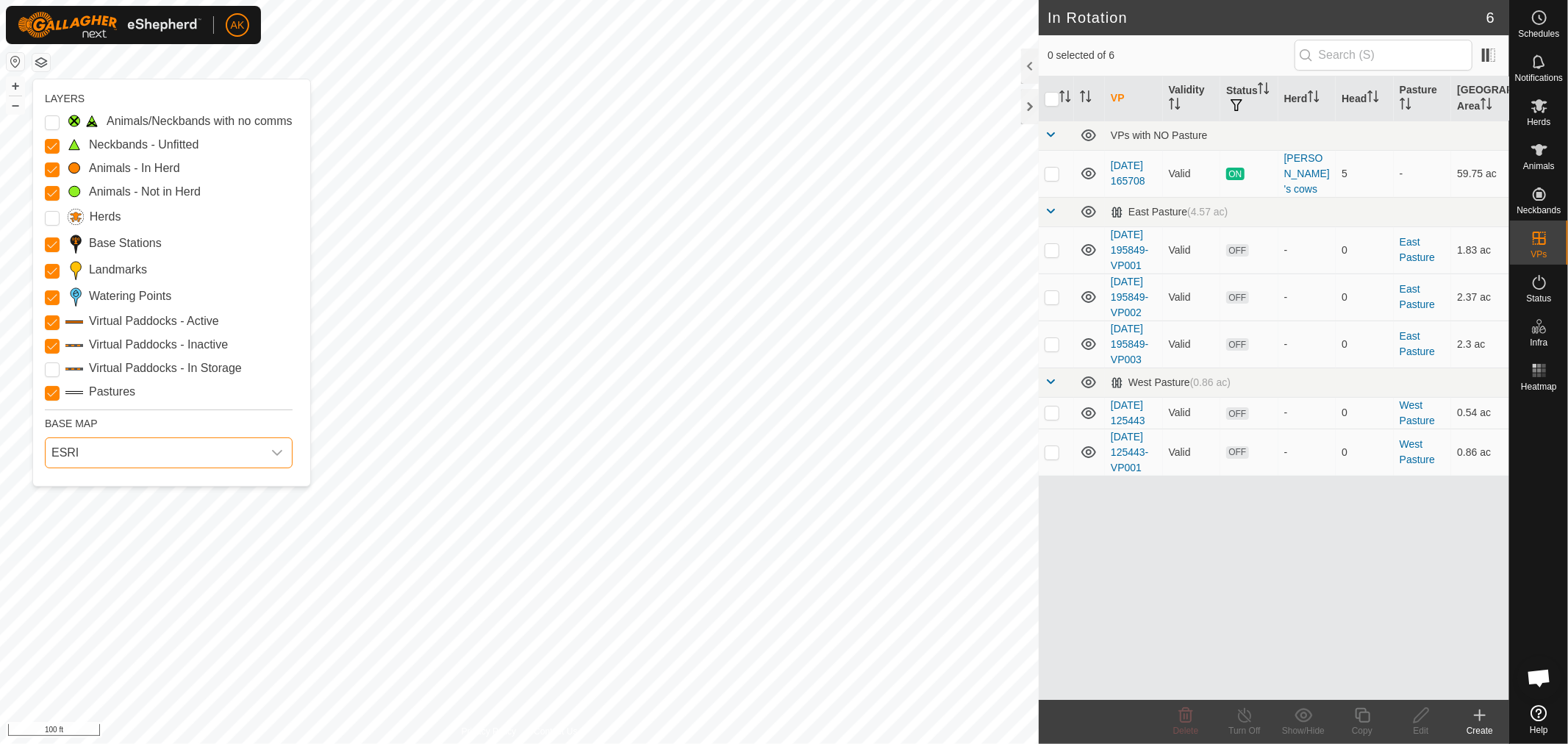
click at [108, 444] on span "ESRI" at bounding box center [154, 453] width 217 height 29
click at [92, 577] on li "Mapbox" at bounding box center [169, 578] width 246 height 29
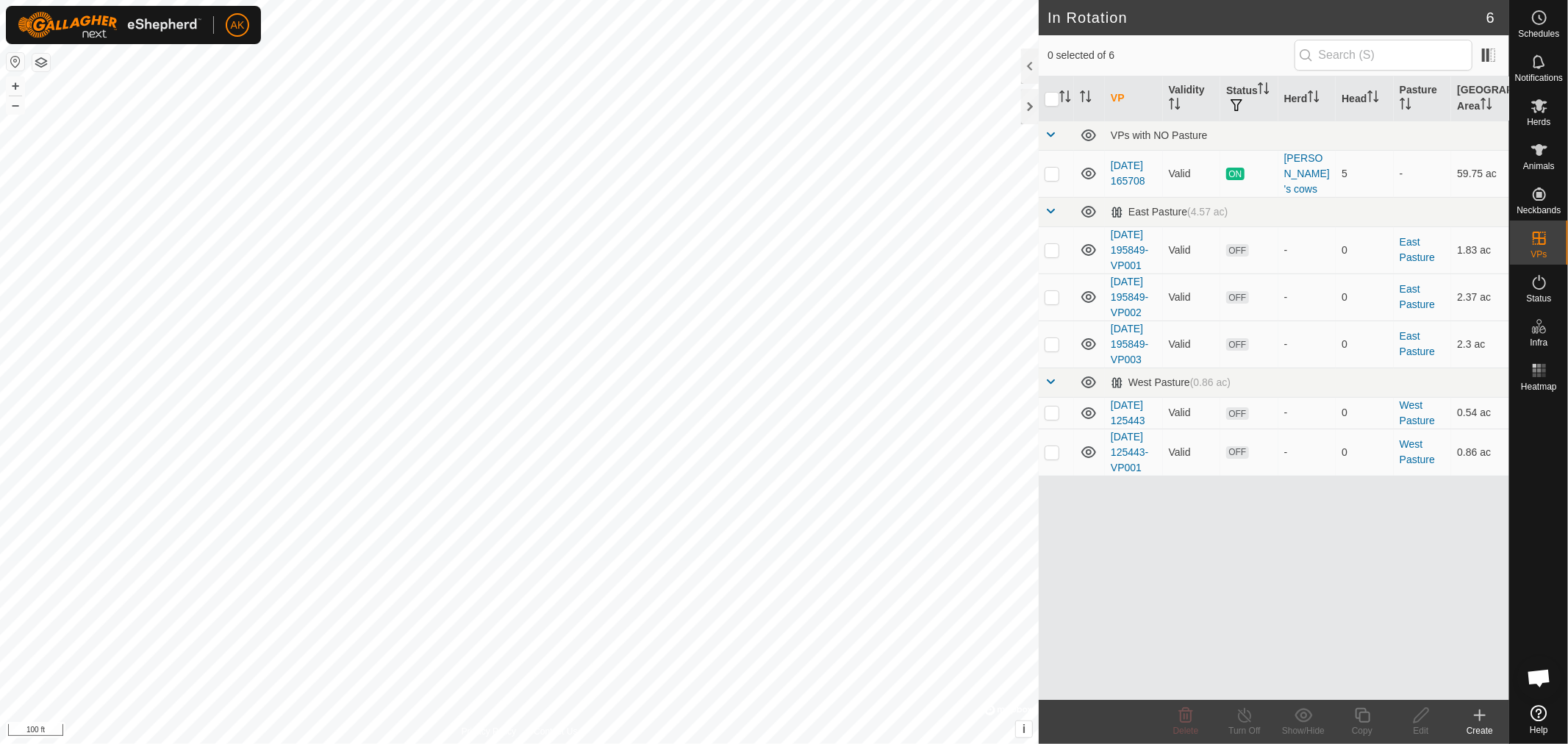
click at [43, 61] on button "button" at bounding box center [41, 62] width 17 height 17
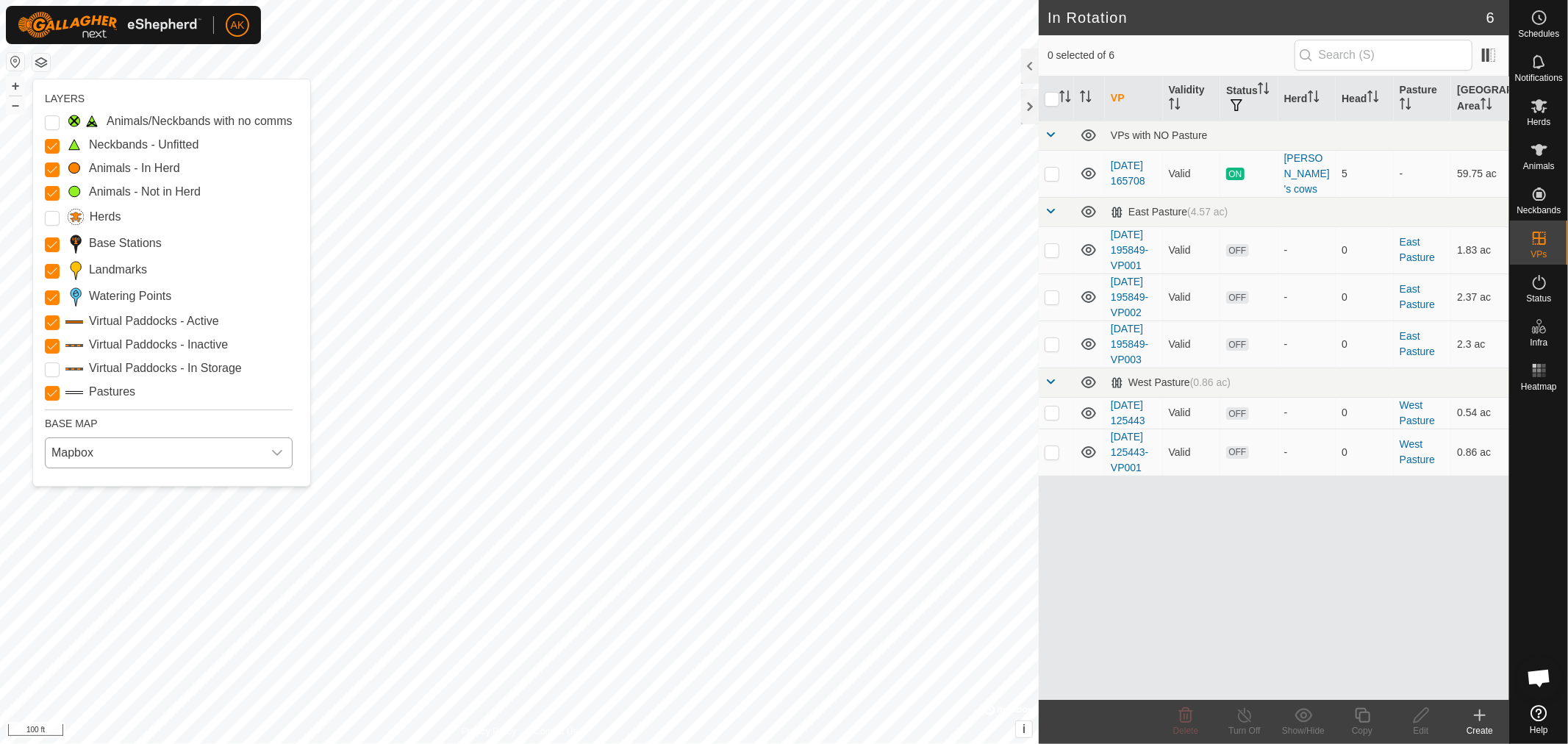
click at [155, 451] on span "Mapbox" at bounding box center [154, 453] width 217 height 29
click at [96, 549] on li "ESRI" at bounding box center [169, 548] width 246 height 29
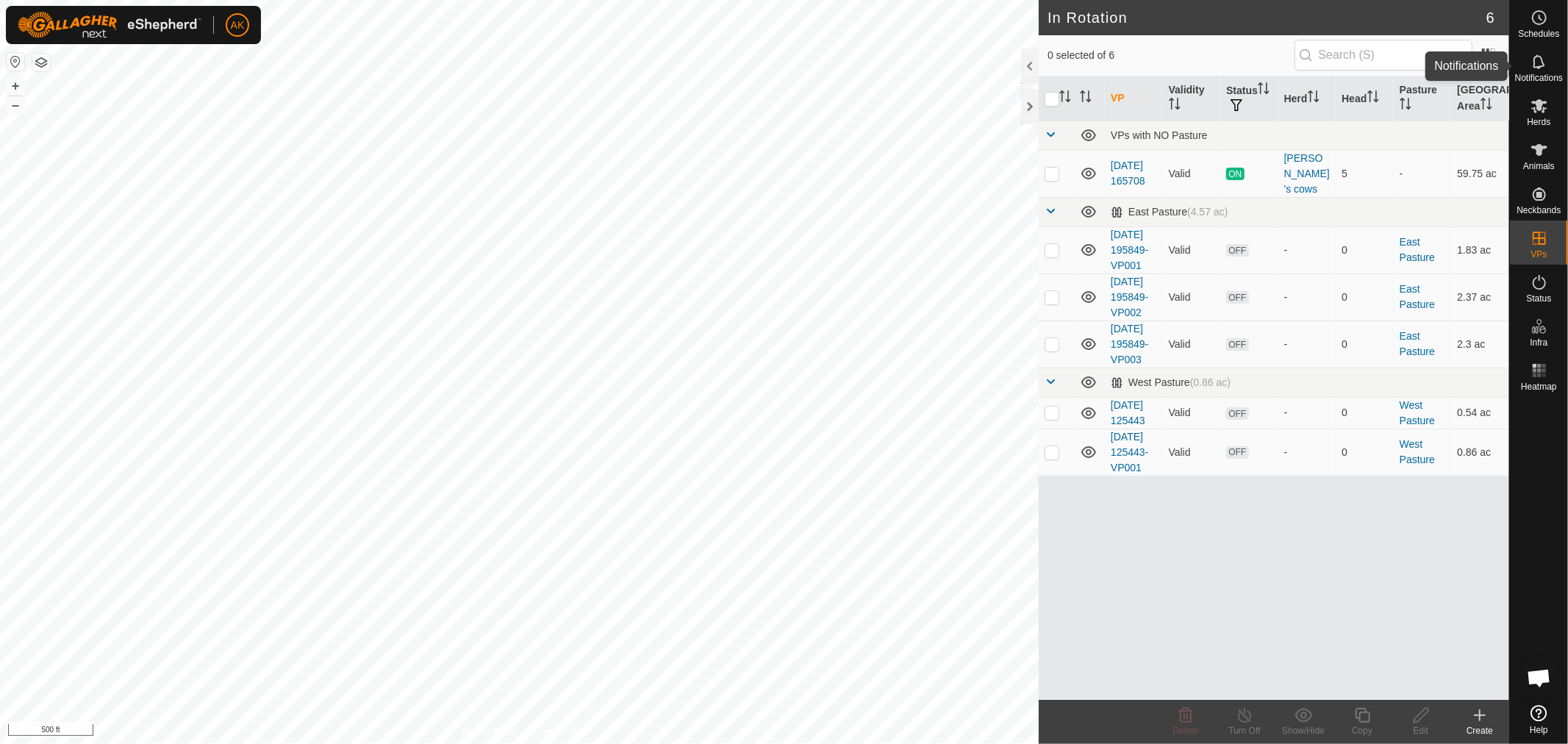
click at [1538, 63] on icon at bounding box center [1538, 61] width 17 height 17
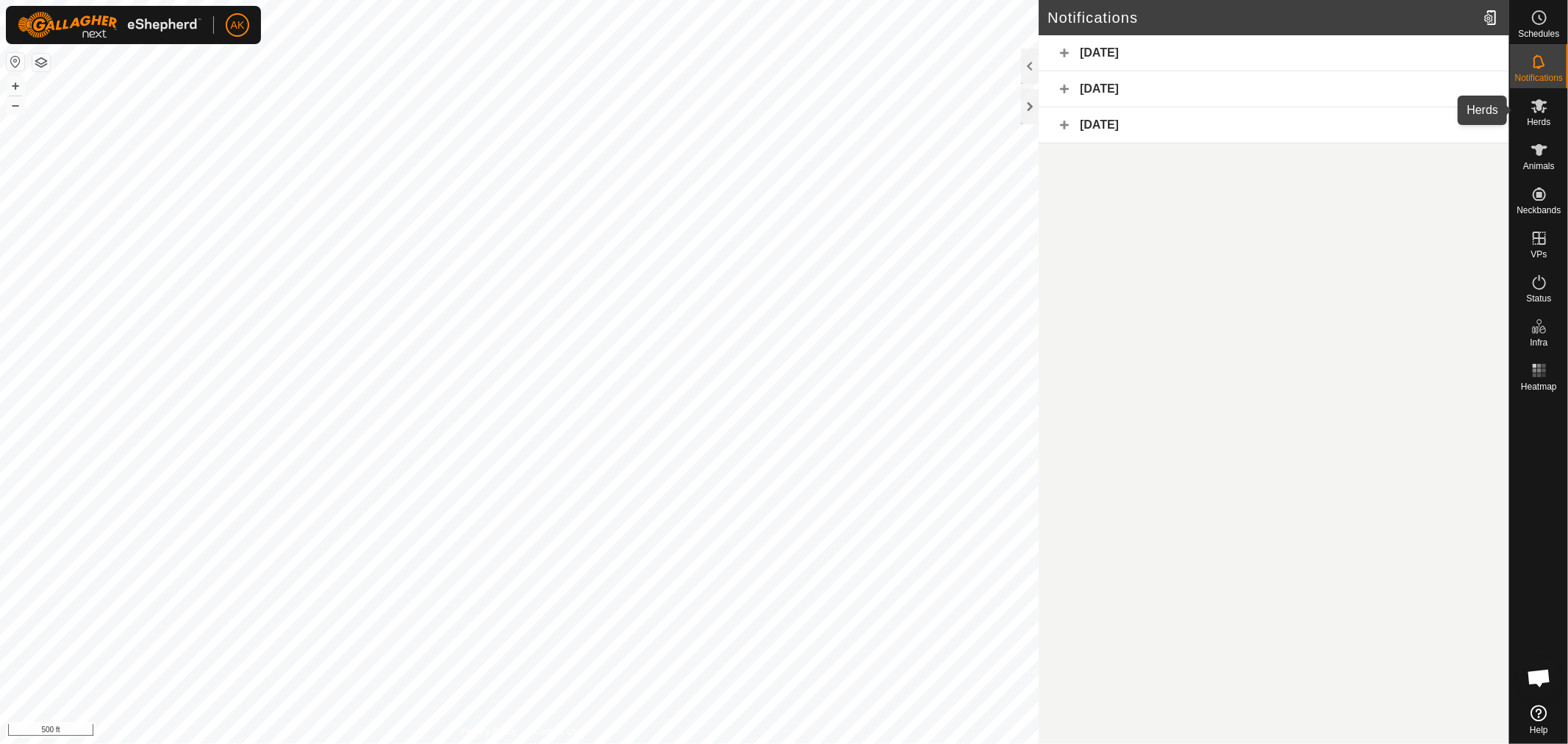
click at [1536, 100] on icon at bounding box center [1539, 106] width 16 height 14
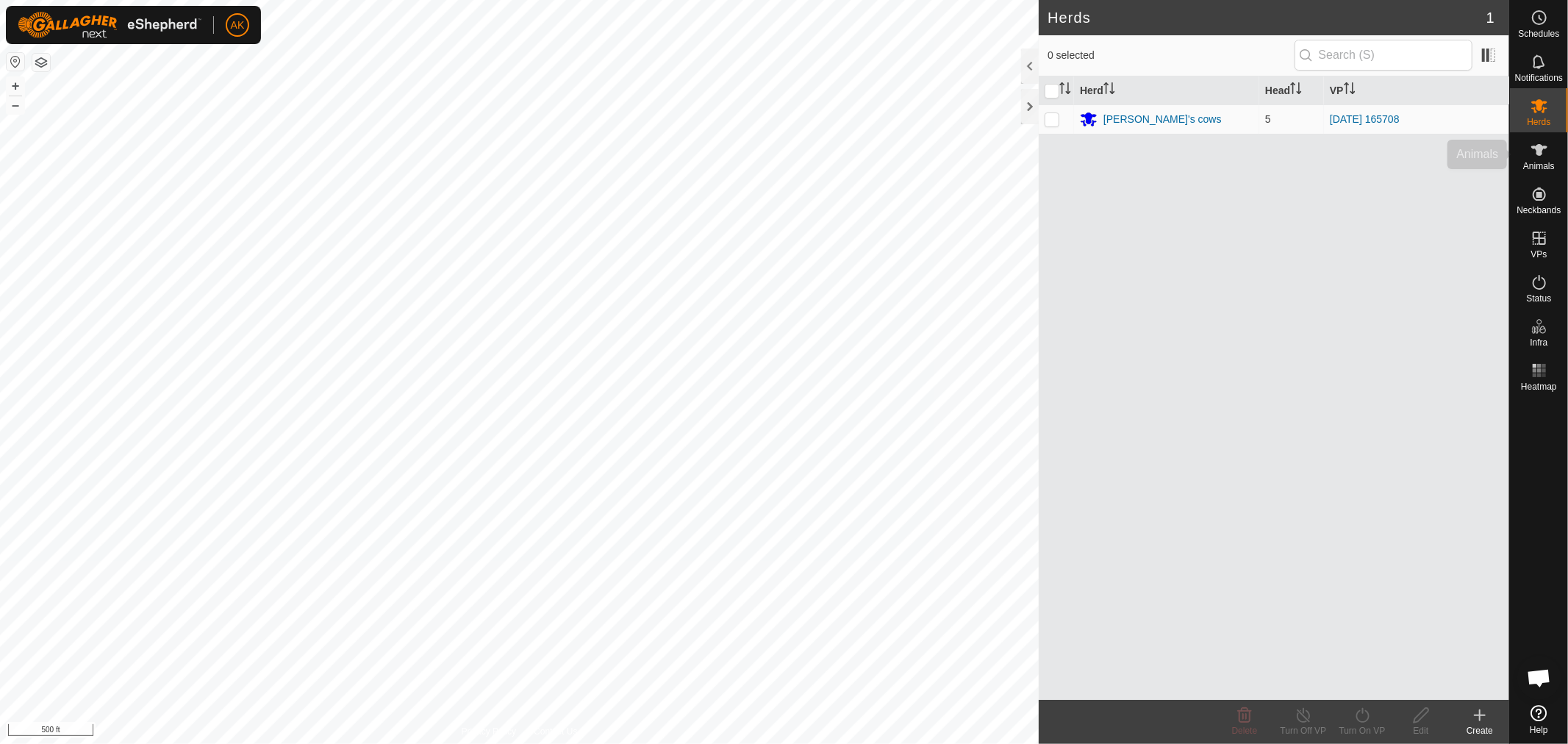
click at [1536, 147] on icon at bounding box center [1539, 149] width 16 height 12
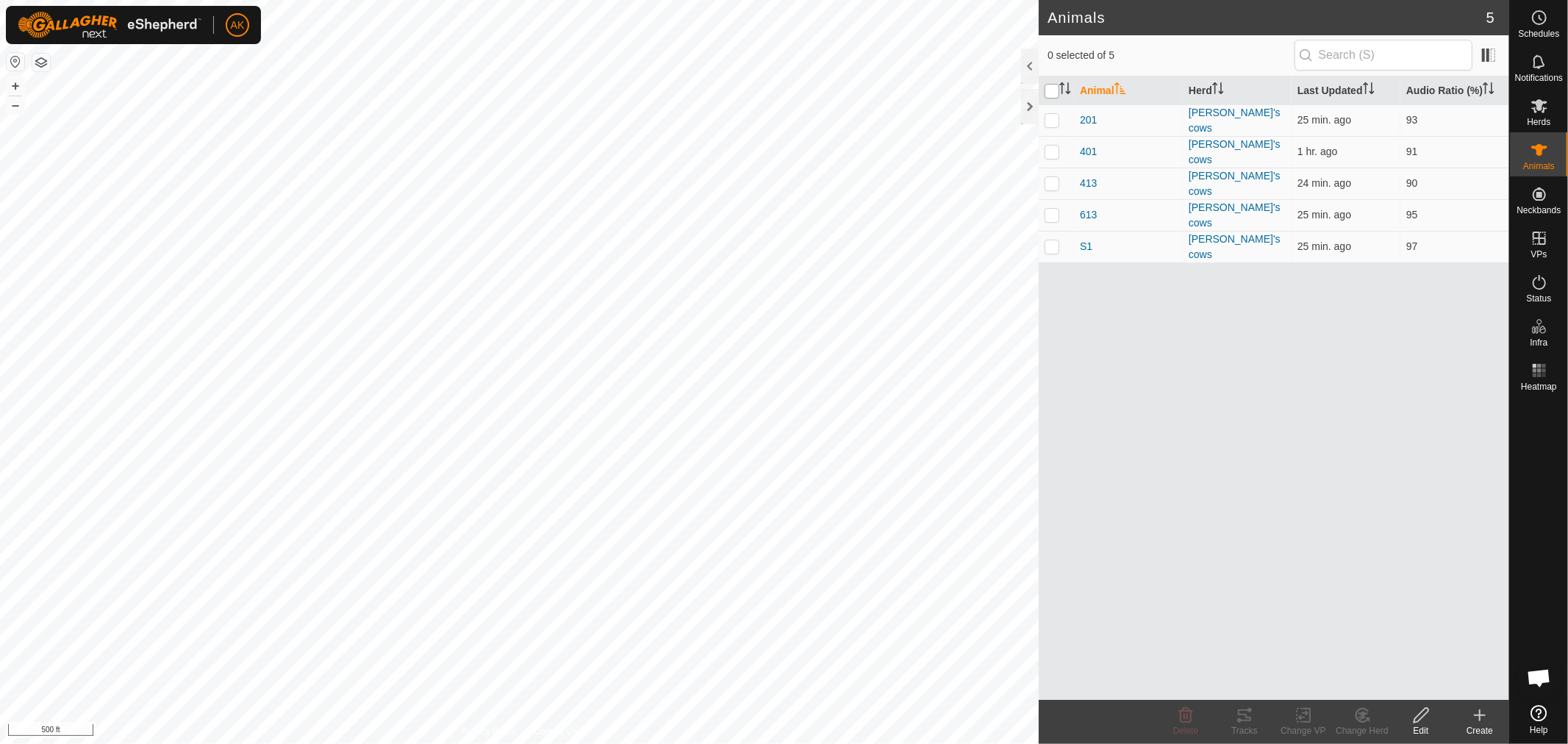
click at [1045, 96] on input "checkbox" at bounding box center [1051, 91] width 14 height 14
checkbox input "true"
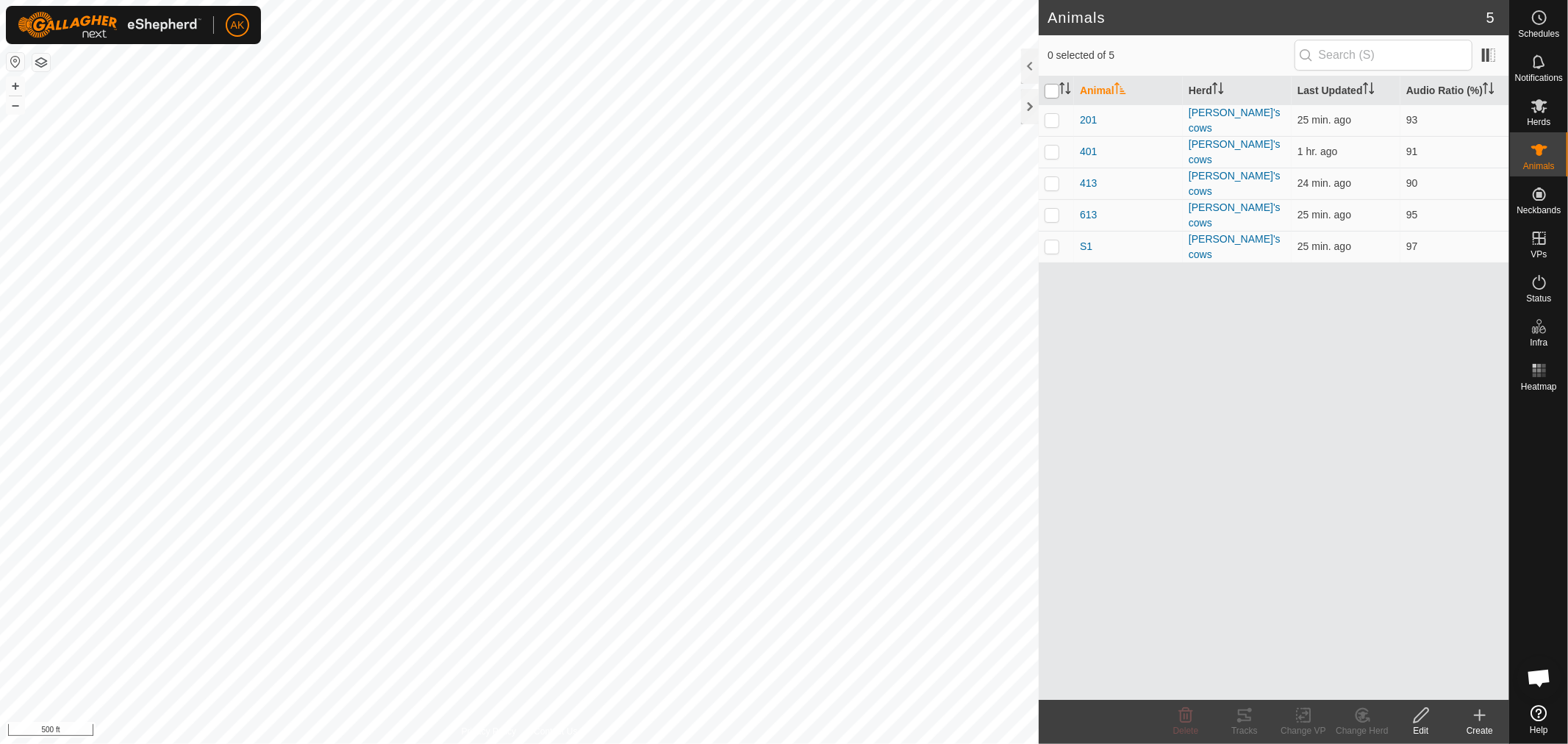
checkbox input "true"
click at [1239, 717] on icon at bounding box center [1243, 715] width 17 height 17
